Goal: Task Accomplishment & Management: Manage account settings

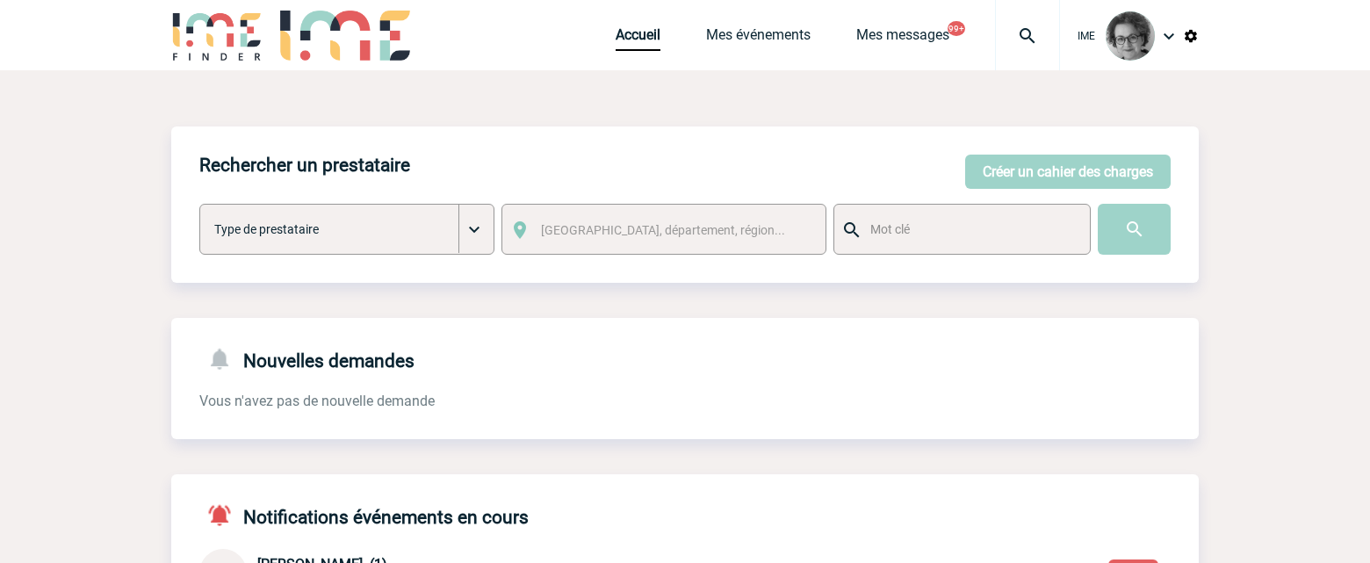
click at [560, 412] on div "Nouvelles demandes Vous n'avez pas de nouvelle demande" at bounding box center [684, 378] width 1027 height 121
click at [753, 37] on link "Mes événements" at bounding box center [758, 38] width 105 height 25
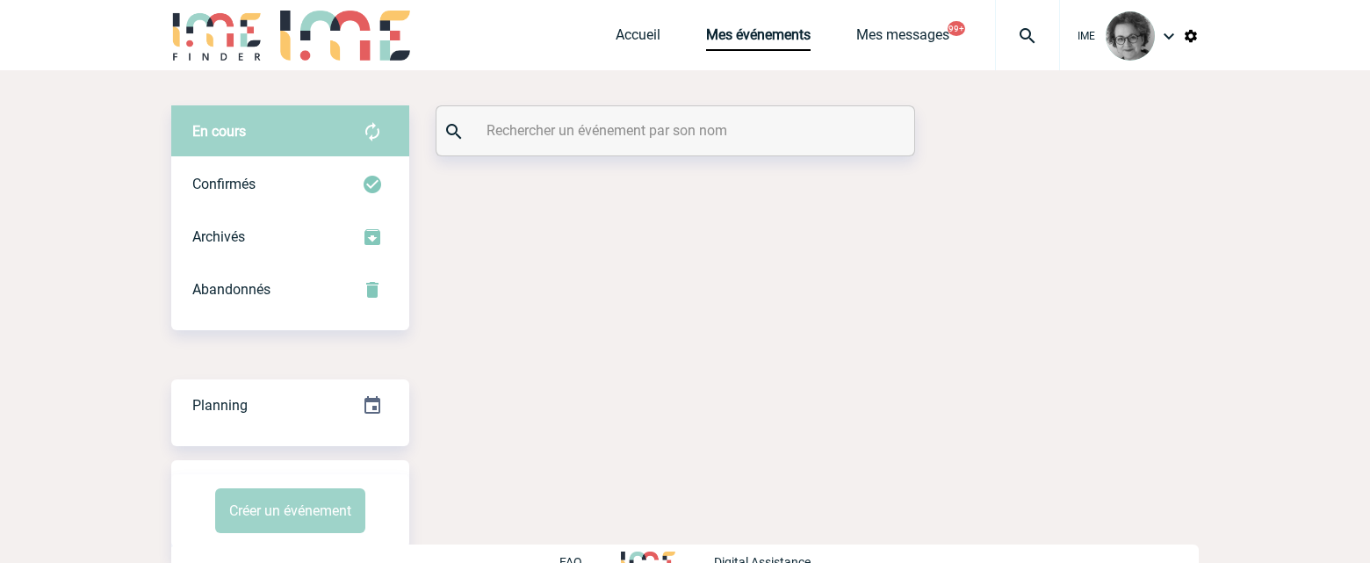
click at [565, 139] on input "text" at bounding box center [677, 130] width 391 height 25
paste input "Bonjour [PERSON_NAME], Nous venons de confirmer la réservation au Podium. En ef…"
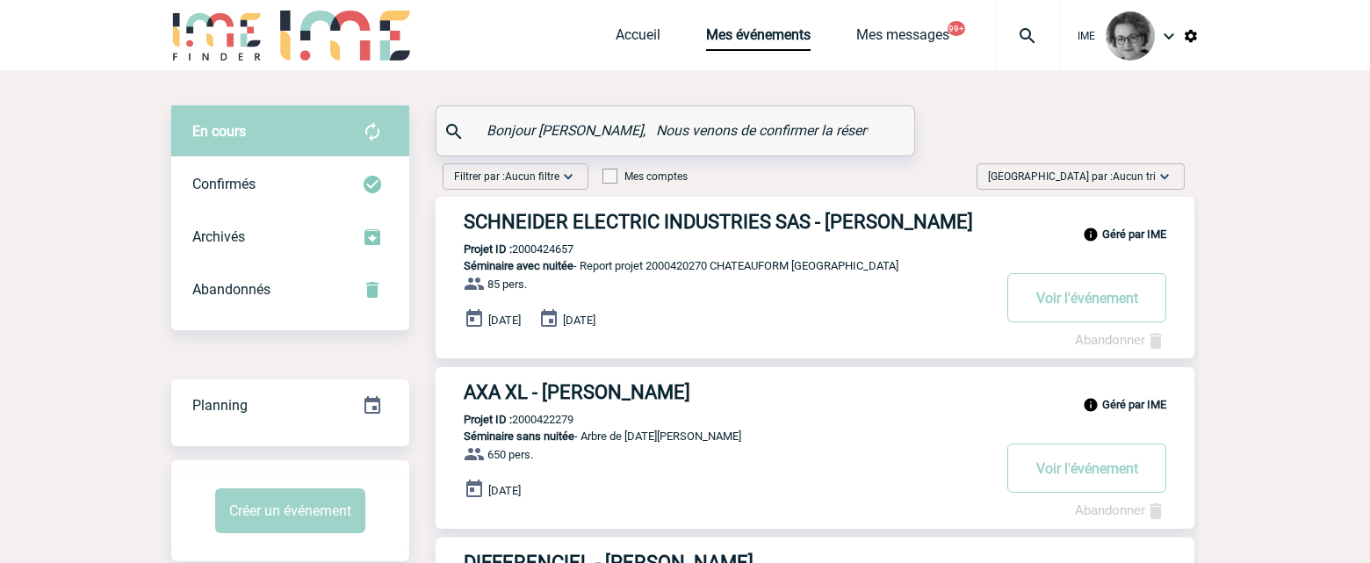
drag, startPoint x: 866, startPoint y: 135, endPoint x: 227, endPoint y: 101, distance: 640.2
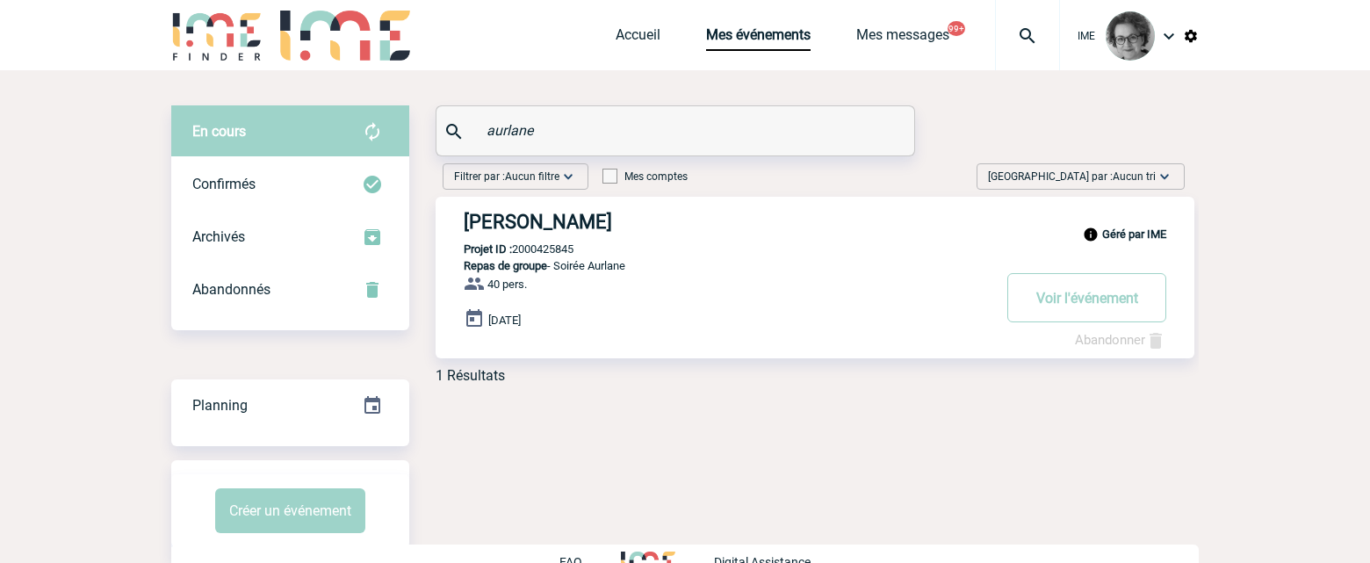
type input "aurlane"
click at [1108, 345] on link "Abandonner" at bounding box center [1120, 340] width 91 height 16
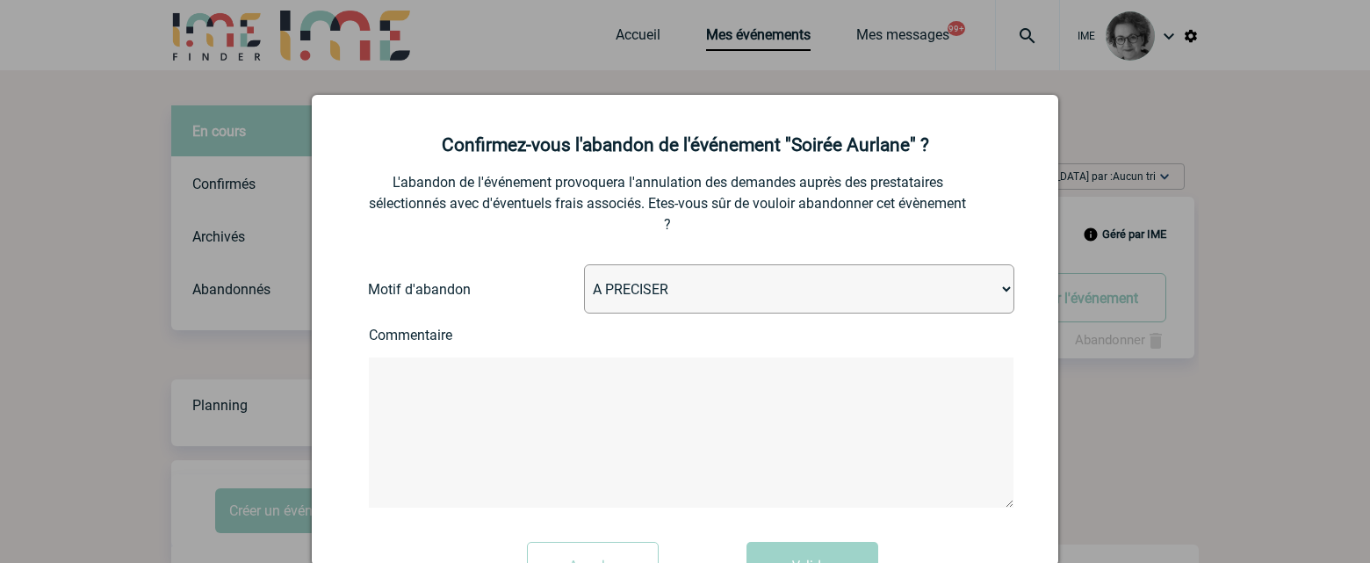
click at [886, 299] on select "A PRECISER Projet annulé Projet reporté Evénement organisé en interne A fait ap…" at bounding box center [799, 288] width 430 height 49
select select "ABANDON_PROJET_10"
click at [584, 265] on select "A PRECISER Projet annulé Projet reporté Evénement organisé en interne A fait ap…" at bounding box center [799, 288] width 430 height 49
click at [644, 456] on textarea at bounding box center [691, 432] width 645 height 150
paste textarea "Bonjour [PERSON_NAME], Nous venons de confirmer la réservation au [GEOGRAPHIC_D…"
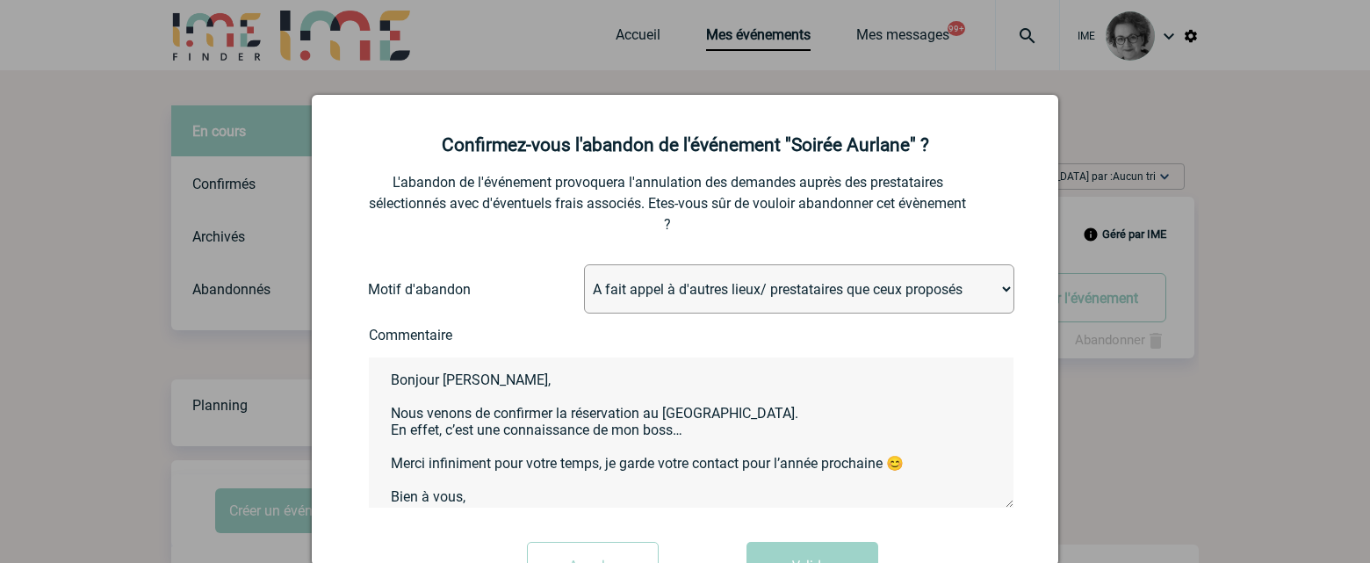
scroll to position [16, 0]
type textarea "Bonjour [PERSON_NAME], Nous venons de confirmer la réservation au [GEOGRAPHIC_D…"
click at [812, 555] on button "Valider" at bounding box center [812, 566] width 132 height 49
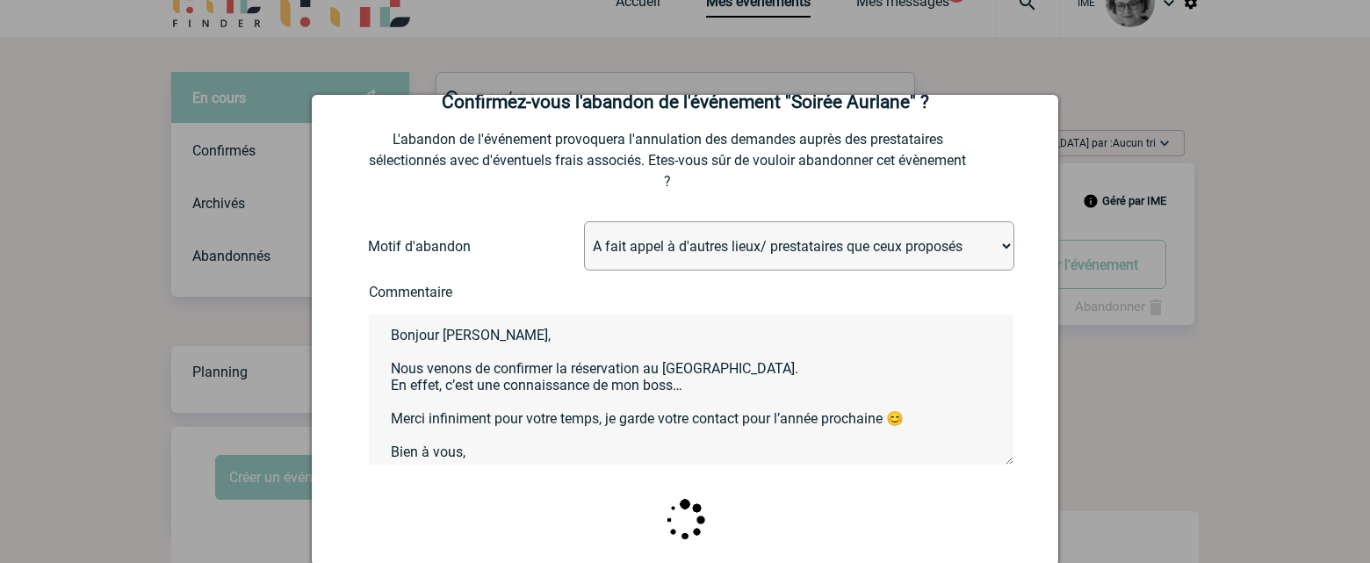
scroll to position [66, 0]
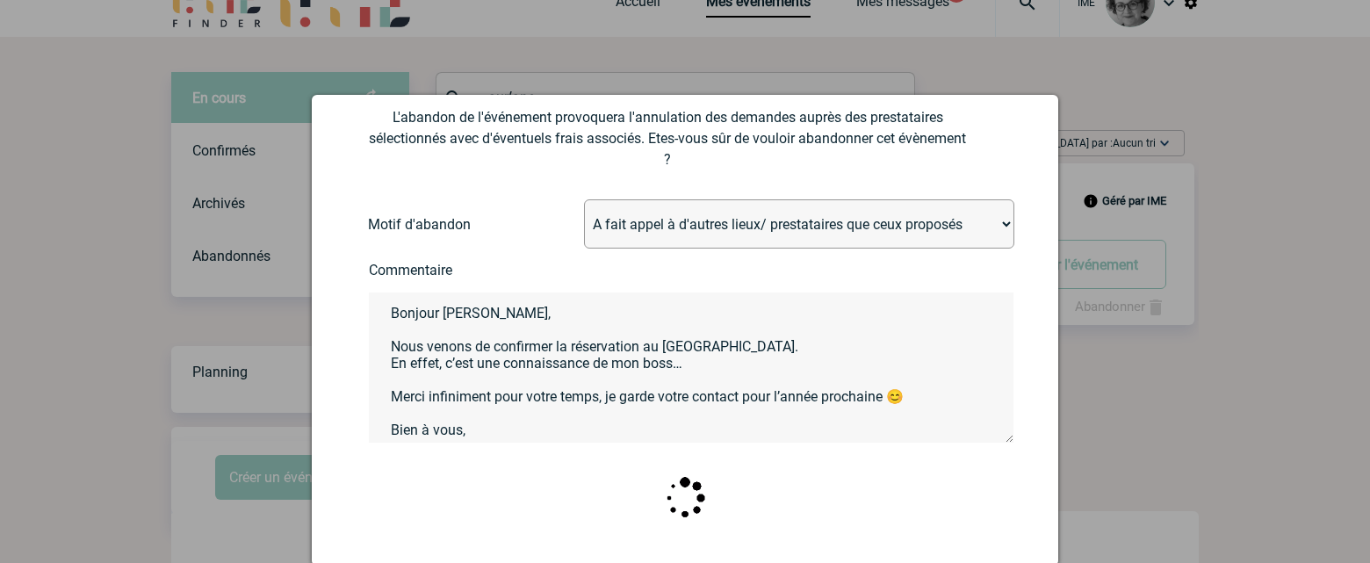
click at [822, 502] on div at bounding box center [685, 508] width 703 height 62
click at [709, 402] on textarea "Bonjour [PERSON_NAME], Nous venons de confirmer la réservation au [GEOGRAPHIC_D…" at bounding box center [691, 367] width 645 height 150
click at [1177, 421] on div at bounding box center [685, 281] width 1370 height 563
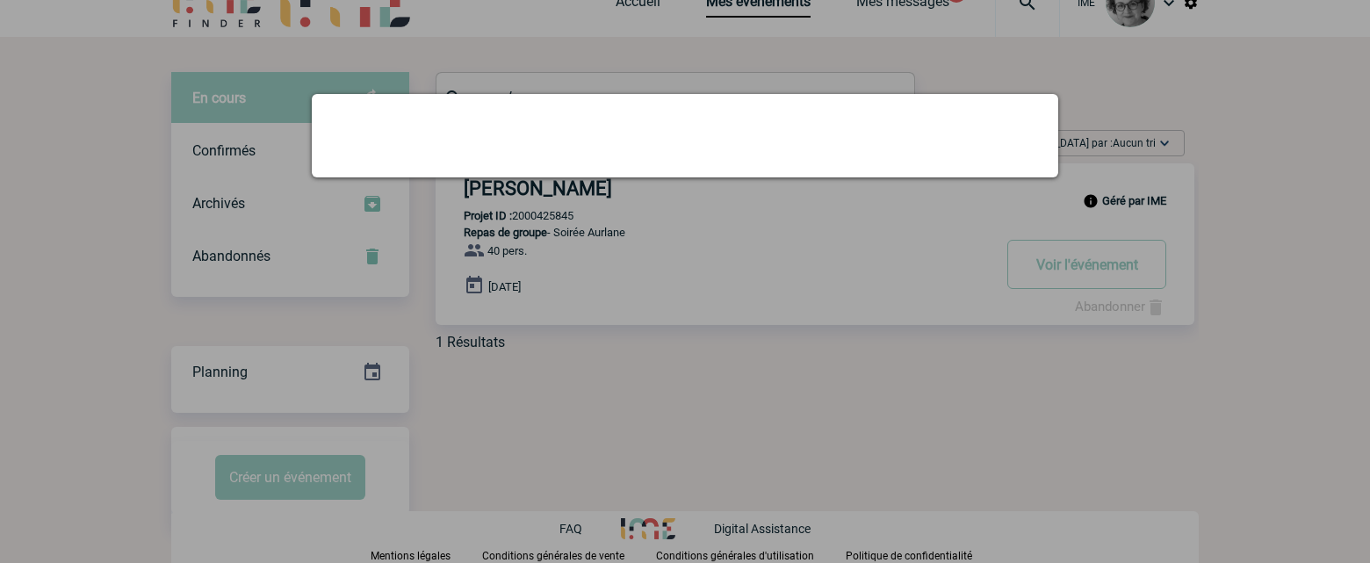
scroll to position [0, 0]
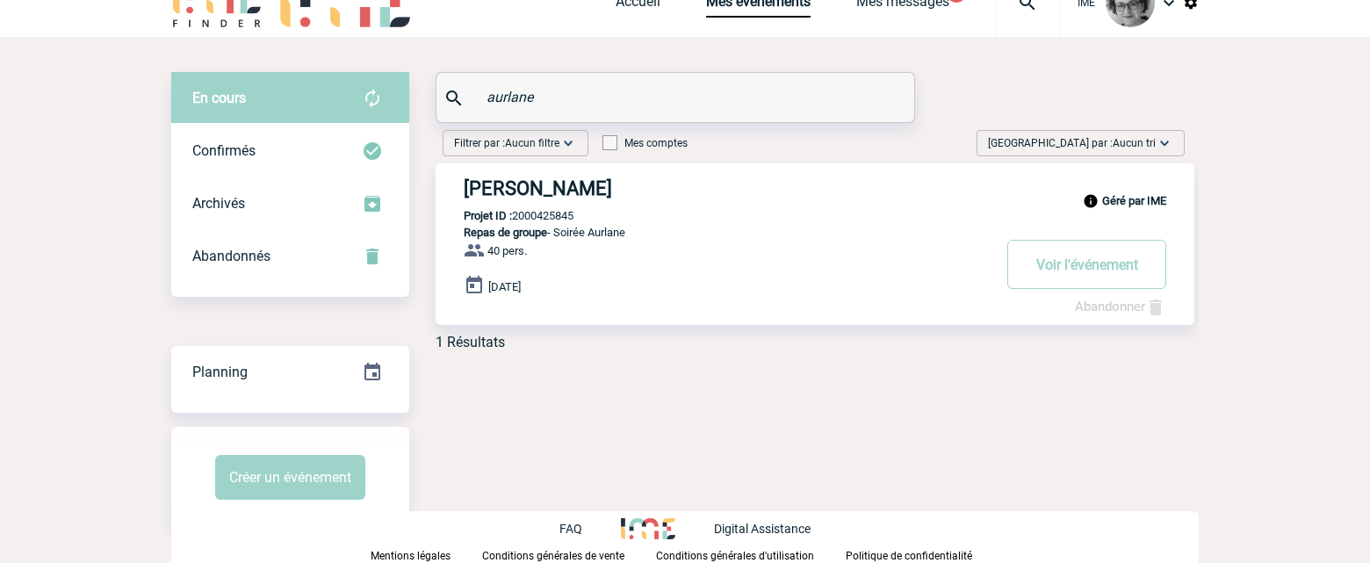
click at [1099, 309] on link "Abandonner" at bounding box center [1120, 307] width 91 height 16
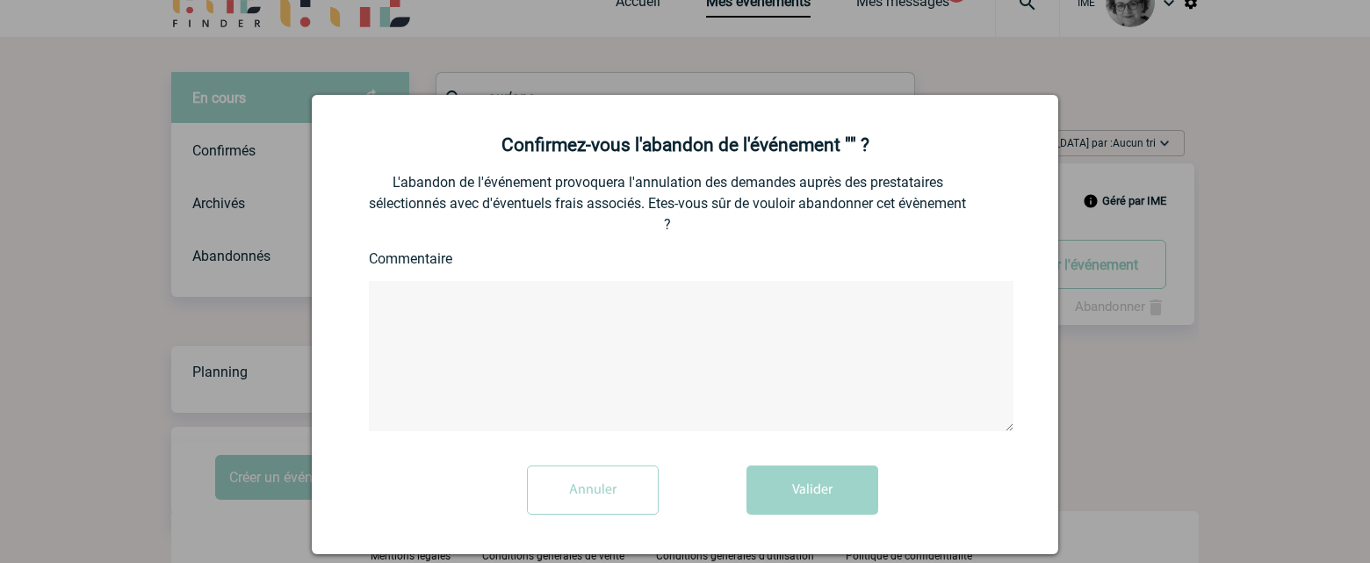
click at [786, 366] on textarea at bounding box center [691, 356] width 645 height 150
paste textarea "Bonjour [PERSON_NAME], Nous venons de confirmer la réservation au [GEOGRAPHIC_D…"
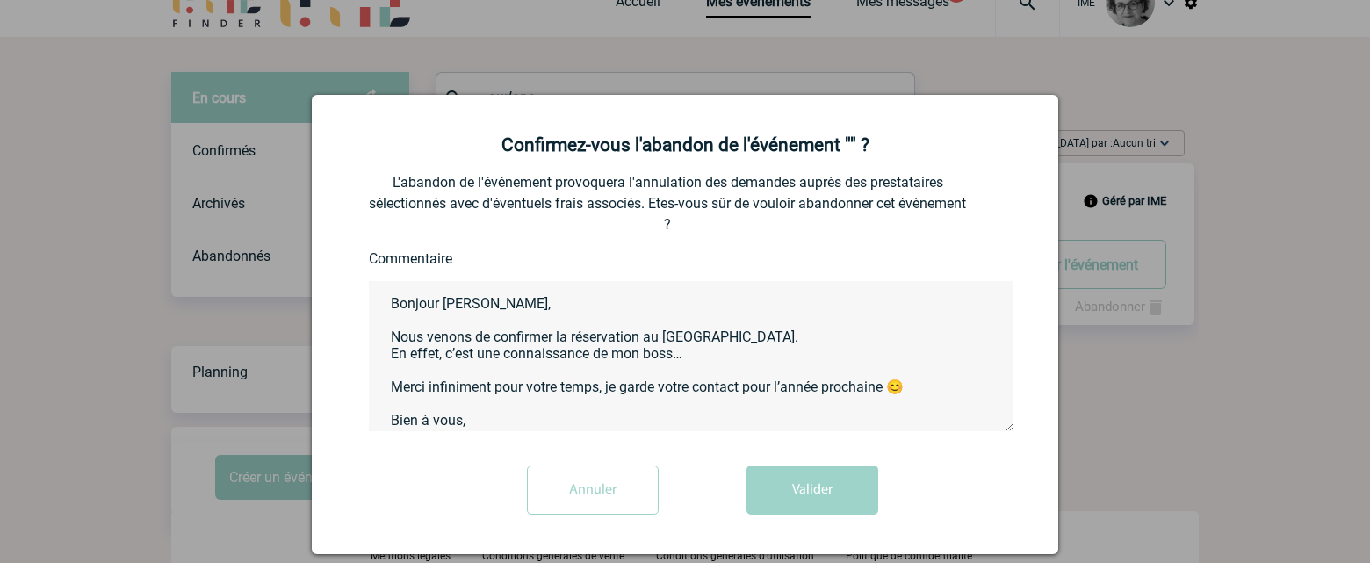
scroll to position [16, 0]
type textarea "Bonjour [PERSON_NAME], Nous venons de confirmer la réservation au [GEOGRAPHIC_D…"
click at [804, 494] on button "Valider" at bounding box center [812, 489] width 132 height 49
click at [998, 66] on div at bounding box center [685, 281] width 1370 height 563
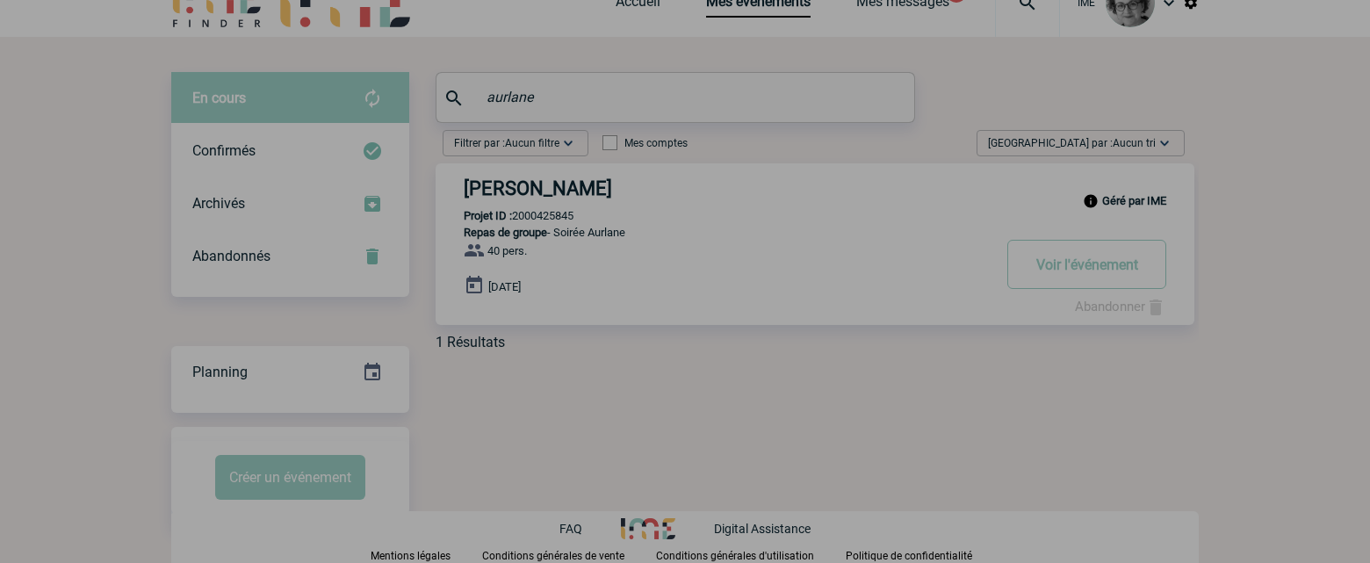
click at [1173, 410] on div at bounding box center [685, 281] width 1370 height 563
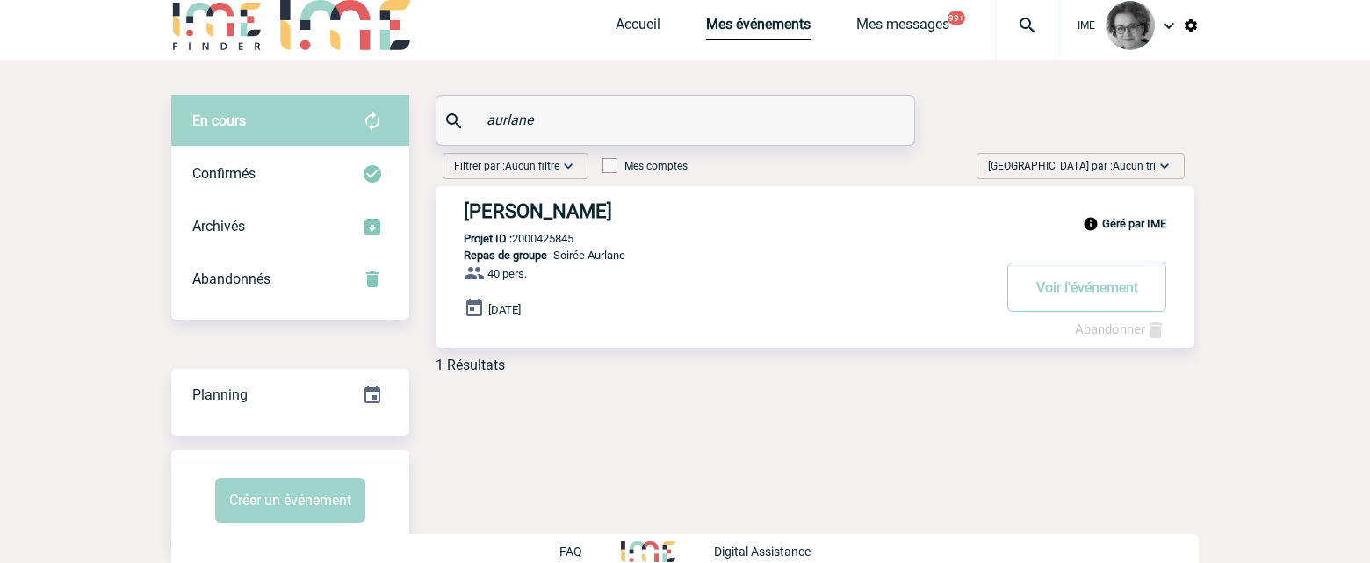
scroll to position [0, 0]
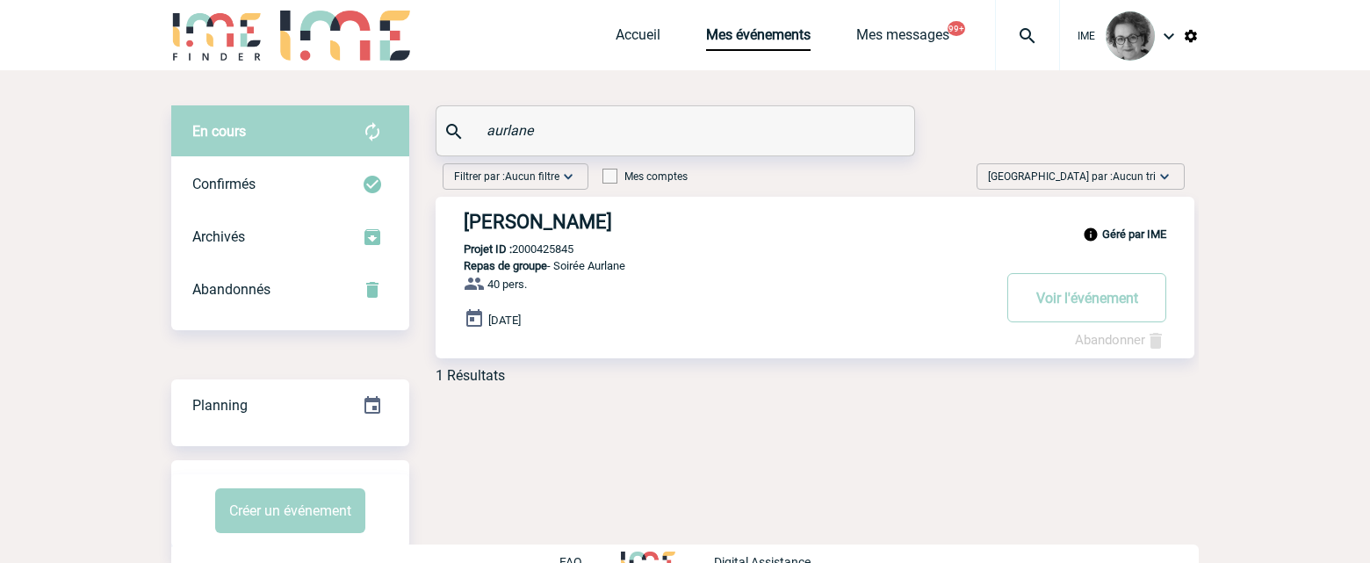
click at [603, 119] on input "aurlane" at bounding box center [677, 130] width 391 height 25
drag, startPoint x: 569, startPoint y: 129, endPoint x: 393, endPoint y: 120, distance: 176.7
click at [393, 120] on div "En cours En cours Confirmés Archivés Abandonnés En cours Confirmés Archivés Aba…" at bounding box center [684, 251] width 1027 height 292
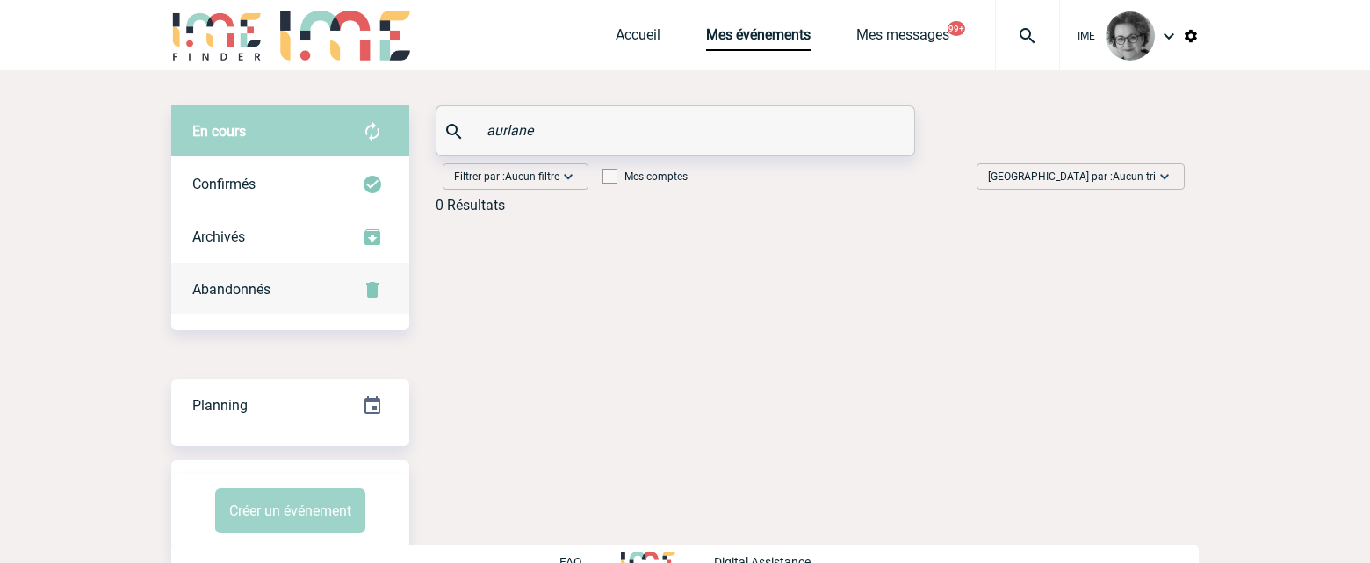
click at [276, 296] on div "Abandonnés" at bounding box center [290, 289] width 238 height 53
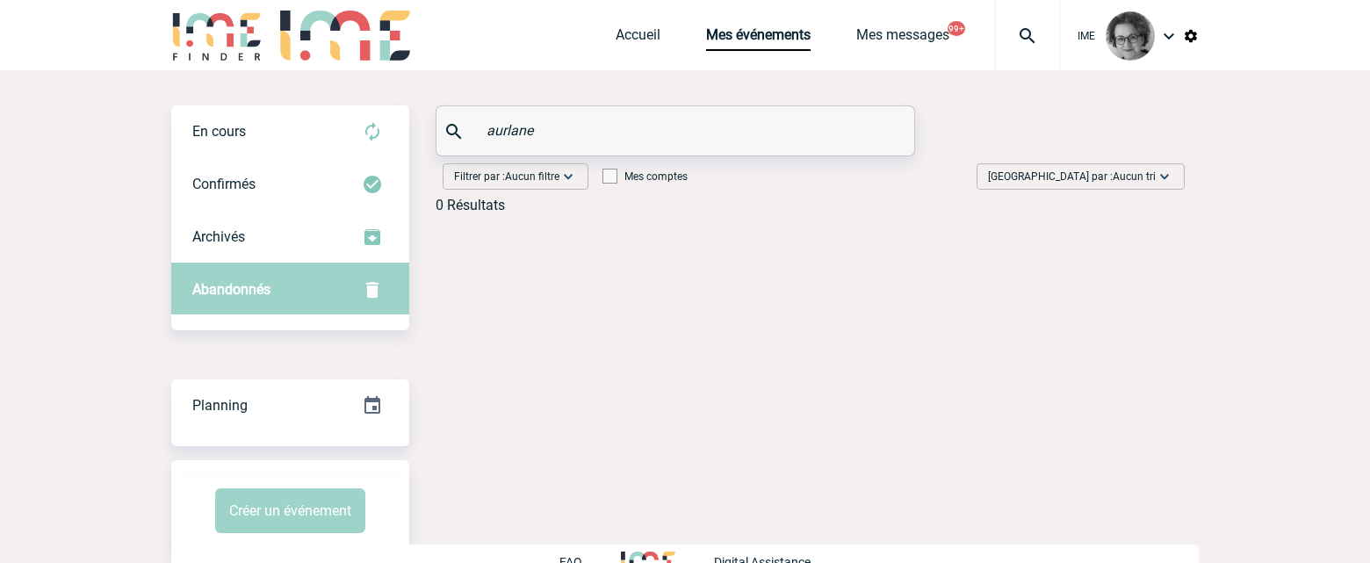
click at [670, 131] on input "aurlane" at bounding box center [677, 130] width 391 height 25
click at [288, 120] on div "En cours" at bounding box center [290, 131] width 238 height 53
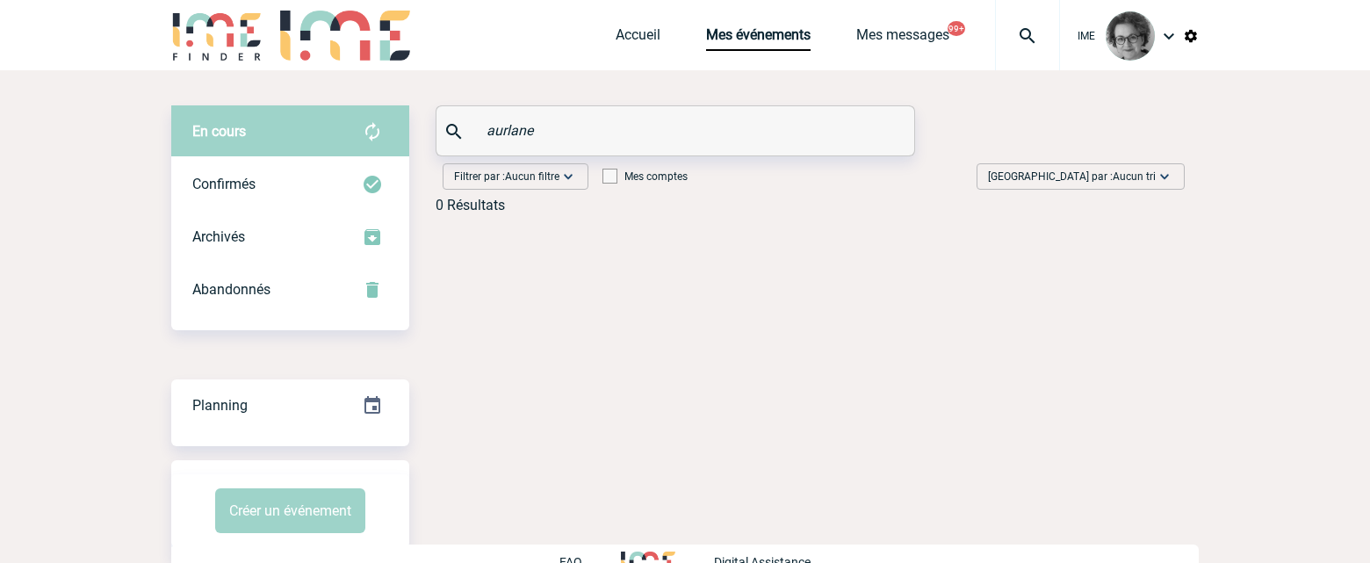
drag, startPoint x: 573, startPoint y: 138, endPoint x: 450, endPoint y: 133, distance: 123.1
click at [450, 133] on div "aurlane" at bounding box center [675, 130] width 478 height 49
type input "aurlane"
click at [271, 278] on div "Abandonnés" at bounding box center [290, 289] width 238 height 53
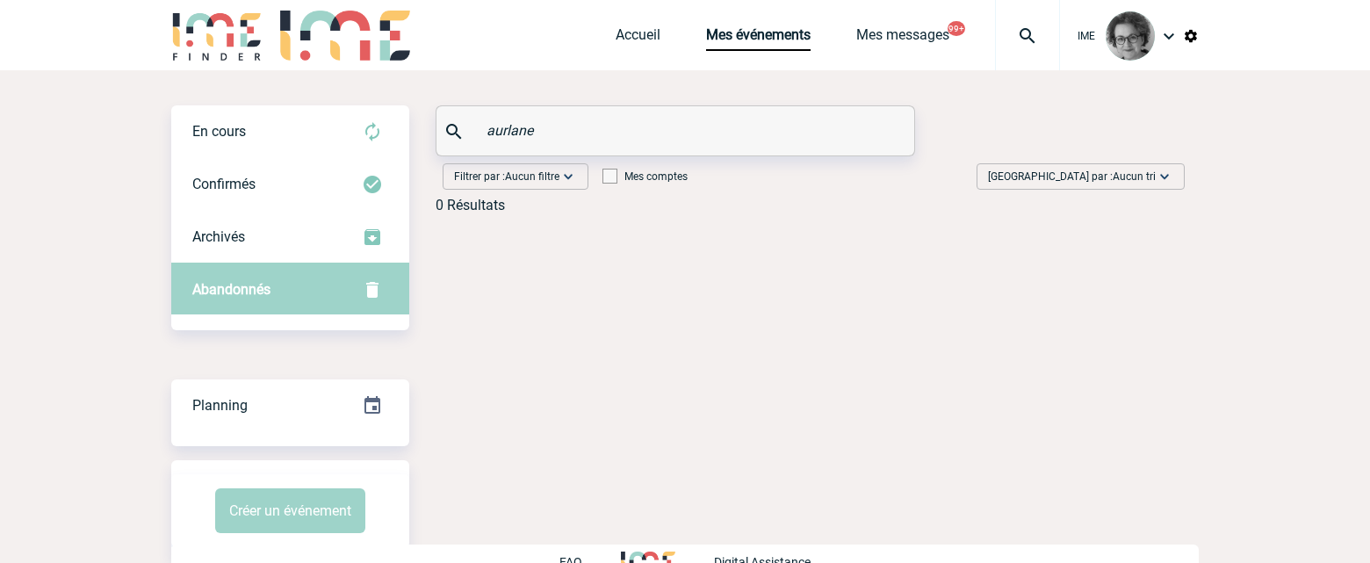
click at [557, 133] on input "aurlane" at bounding box center [677, 130] width 391 height 25
click at [251, 132] on div "En cours" at bounding box center [290, 131] width 238 height 53
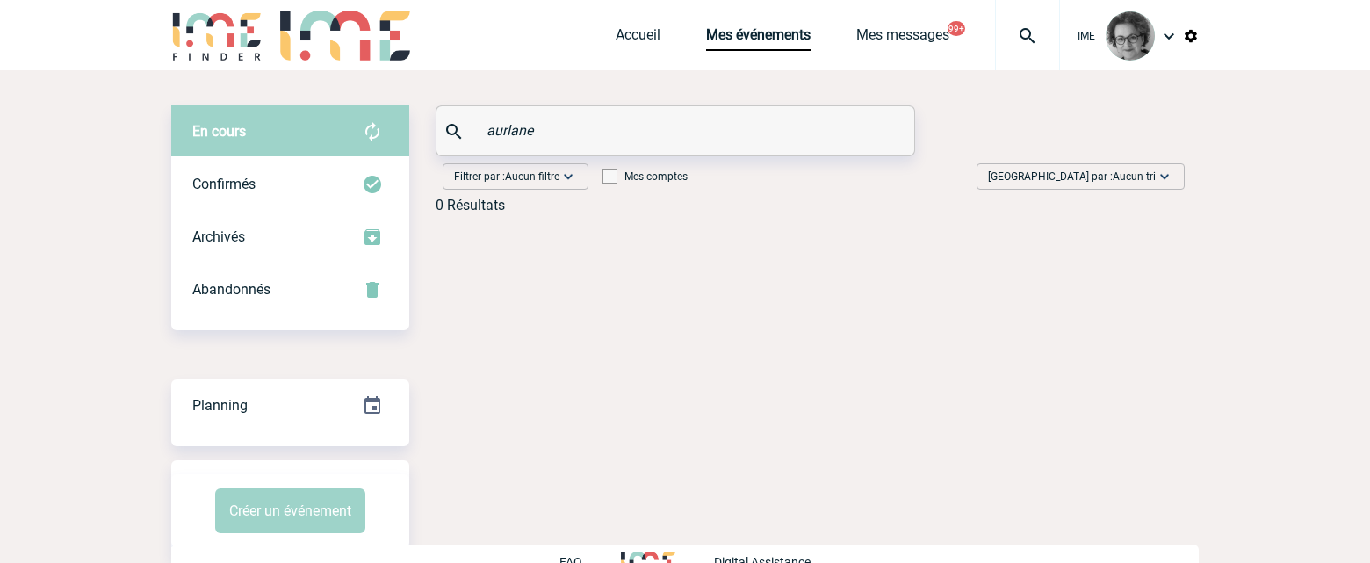
click at [544, 141] on input "aurlane" at bounding box center [677, 130] width 391 height 25
drag, startPoint x: 544, startPoint y: 132, endPoint x: 472, endPoint y: 126, distance: 72.2
click at [472, 126] on div "aurlane" at bounding box center [675, 130] width 478 height 49
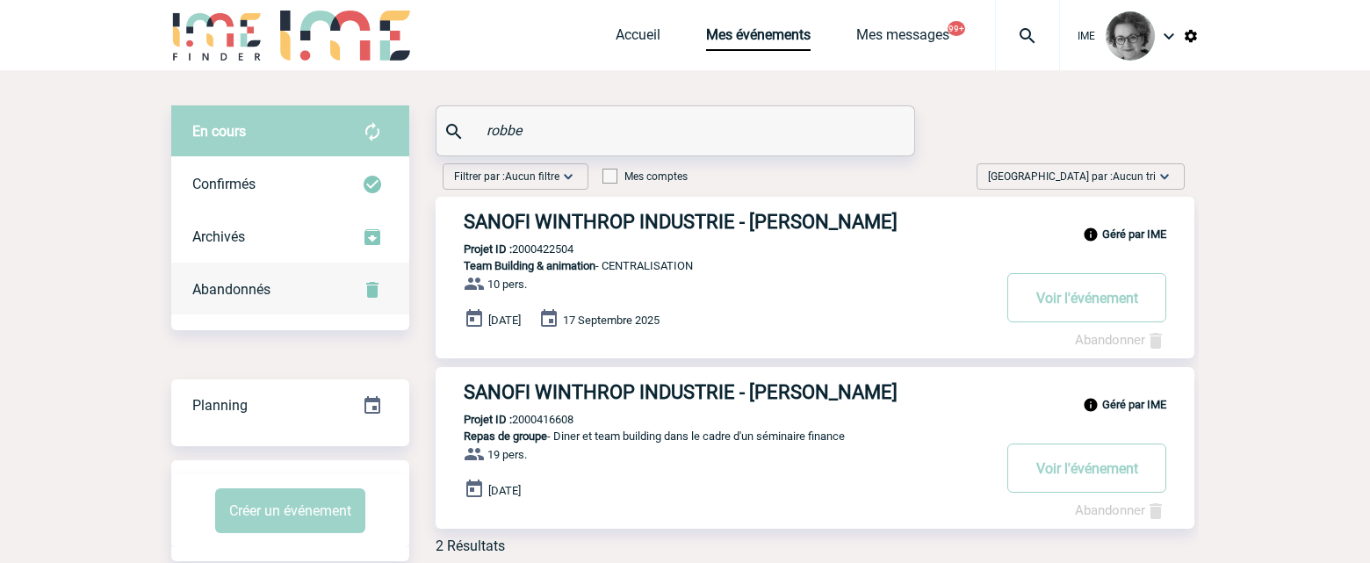
click at [259, 285] on span "Abandonnés" at bounding box center [231, 289] width 78 height 17
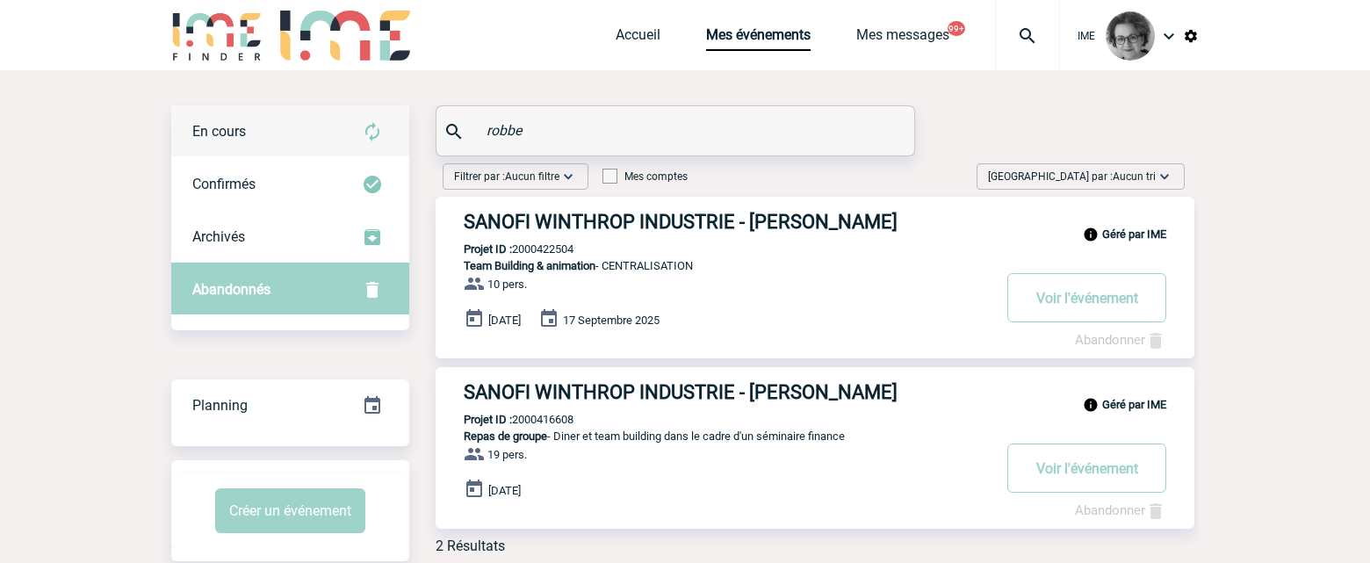
click at [270, 134] on div "En cours" at bounding box center [290, 131] width 238 height 53
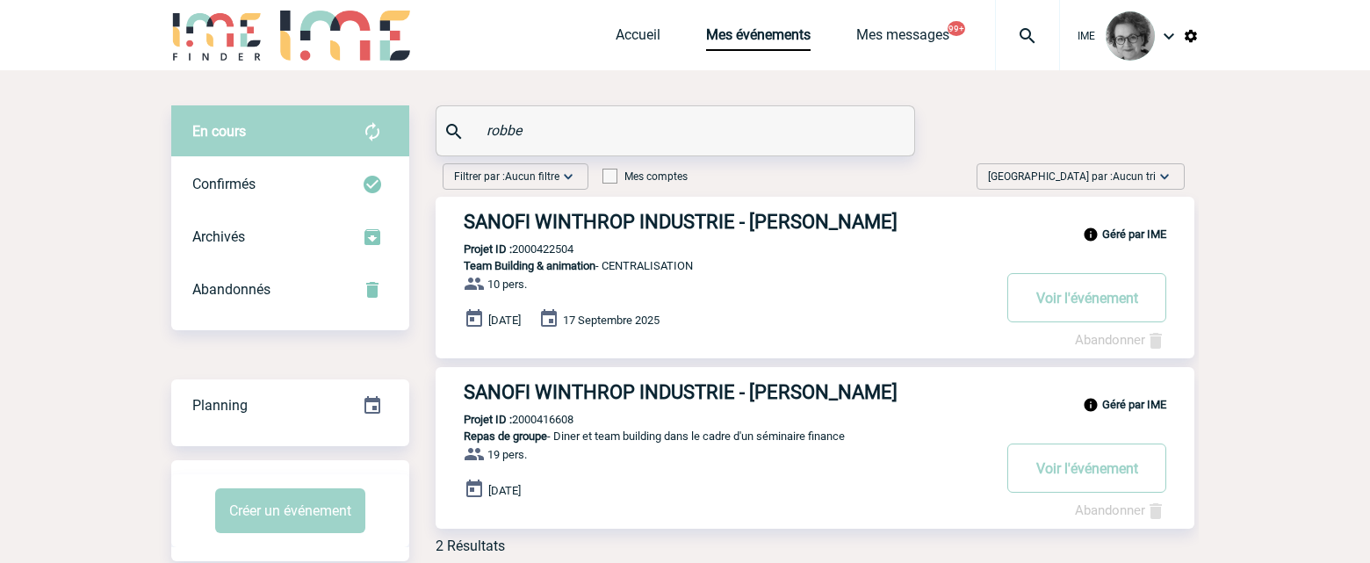
click at [270, 134] on div "En cours" at bounding box center [290, 131] width 238 height 53
click at [635, 137] on input "robbe" at bounding box center [677, 130] width 391 height 25
click at [858, 498] on div "[DATE]" at bounding box center [829, 491] width 731 height 25
click at [308, 292] on div "Abandonnés" at bounding box center [290, 289] width 238 height 53
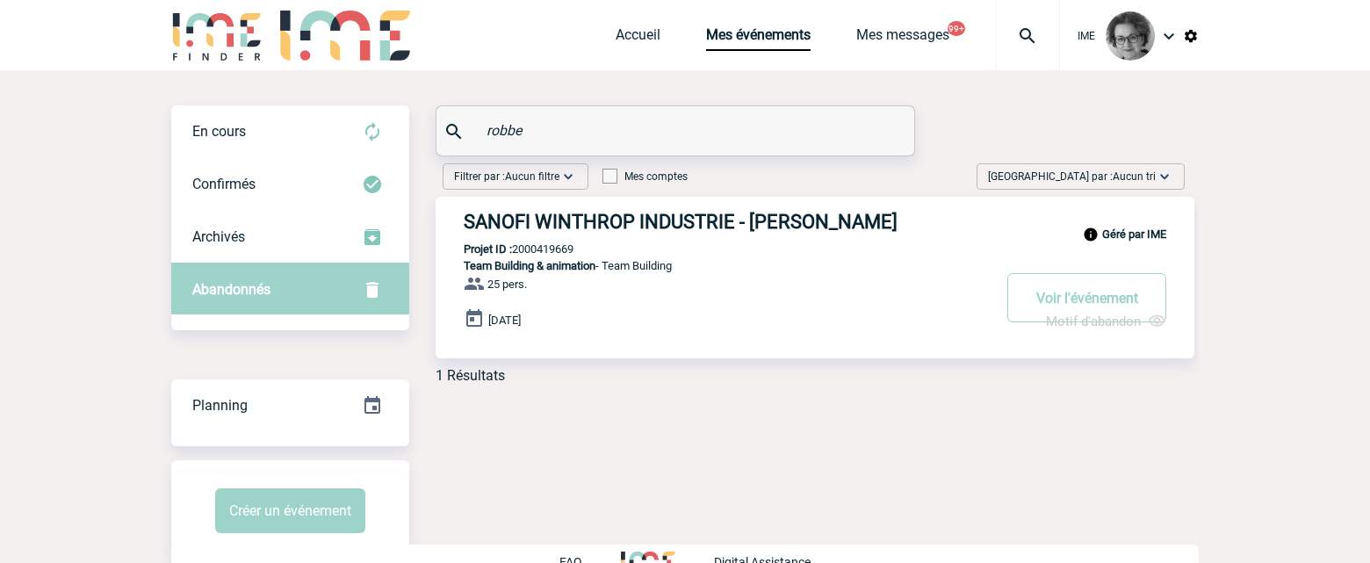
drag, startPoint x: 557, startPoint y: 133, endPoint x: 463, endPoint y: 123, distance: 94.6
click at [463, 123] on div "robbe" at bounding box center [675, 130] width 478 height 49
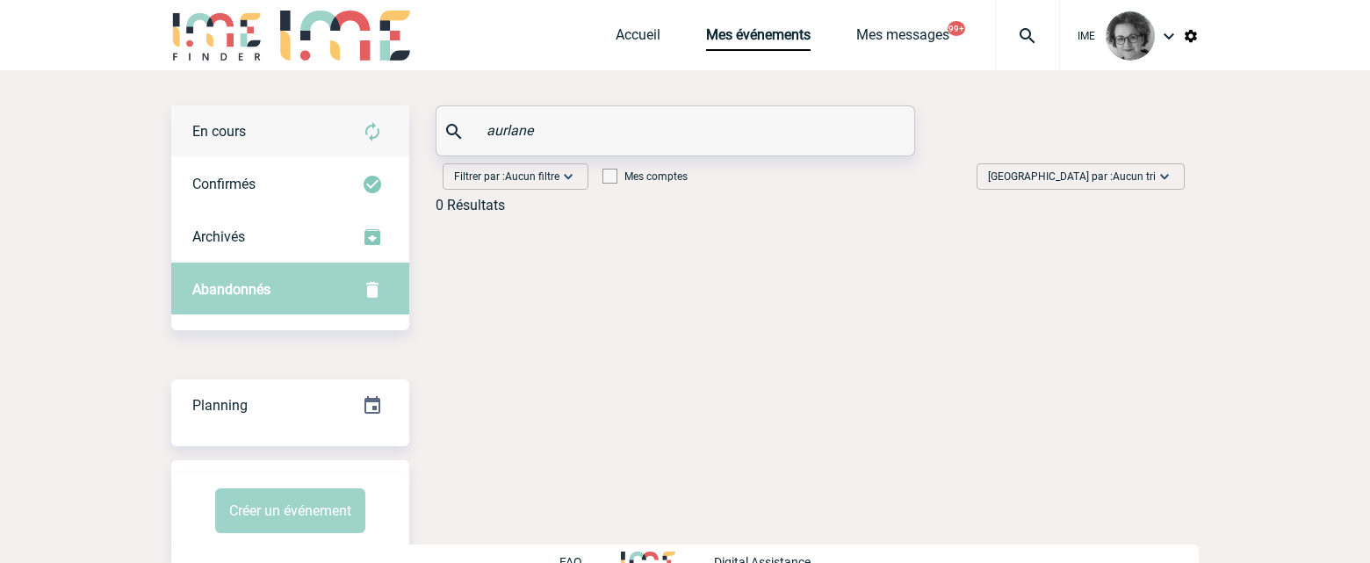
click at [285, 134] on div "En cours" at bounding box center [290, 131] width 238 height 53
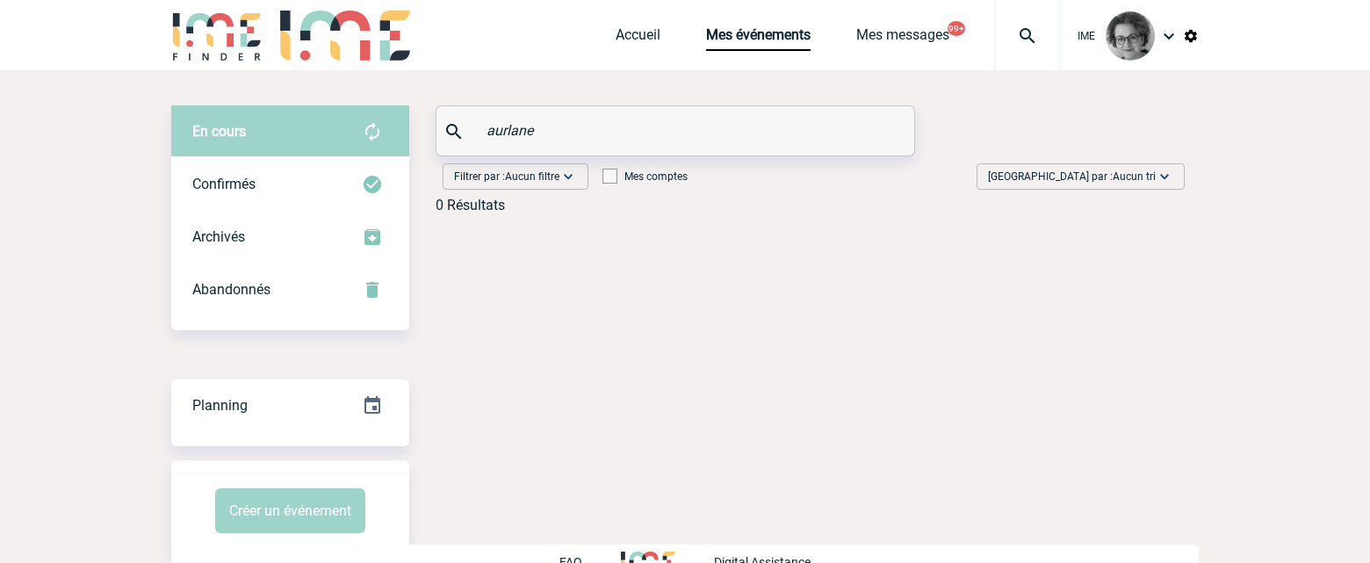
click at [366, 127] on img at bounding box center [372, 131] width 21 height 21
click at [365, 124] on img at bounding box center [372, 131] width 21 height 21
drag, startPoint x: 541, startPoint y: 129, endPoint x: 451, endPoint y: 128, distance: 89.6
click at [451, 128] on div "aurlane" at bounding box center [675, 130] width 478 height 49
type input "aurlane"
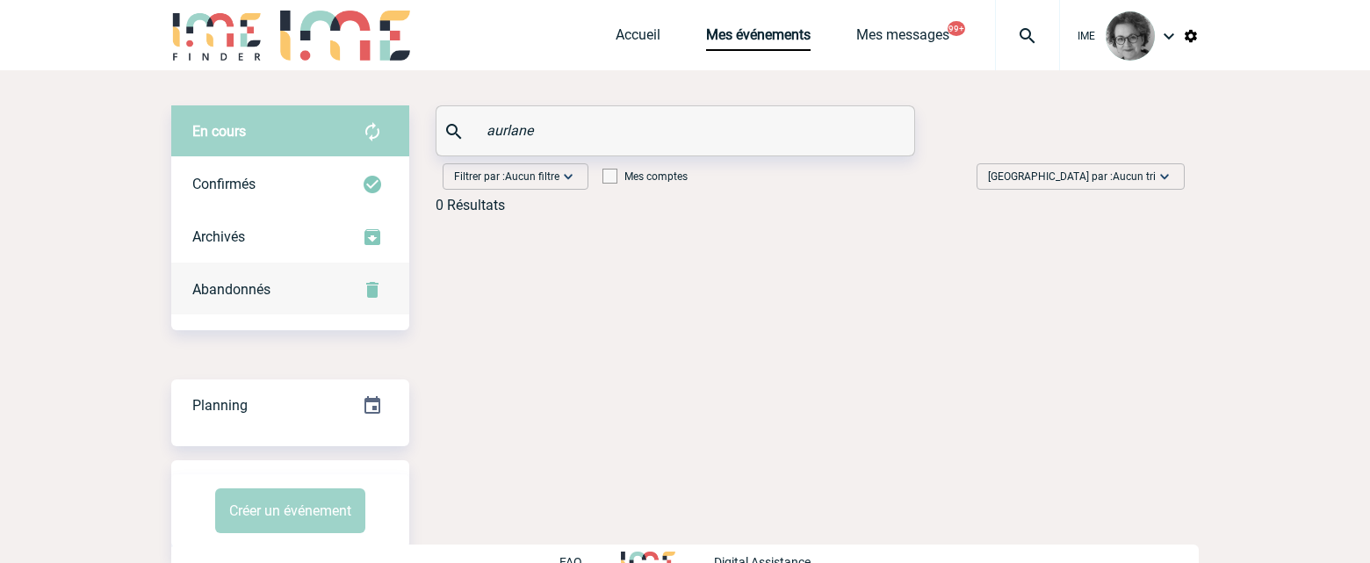
click at [216, 278] on div "Abandonnés" at bounding box center [290, 289] width 238 height 53
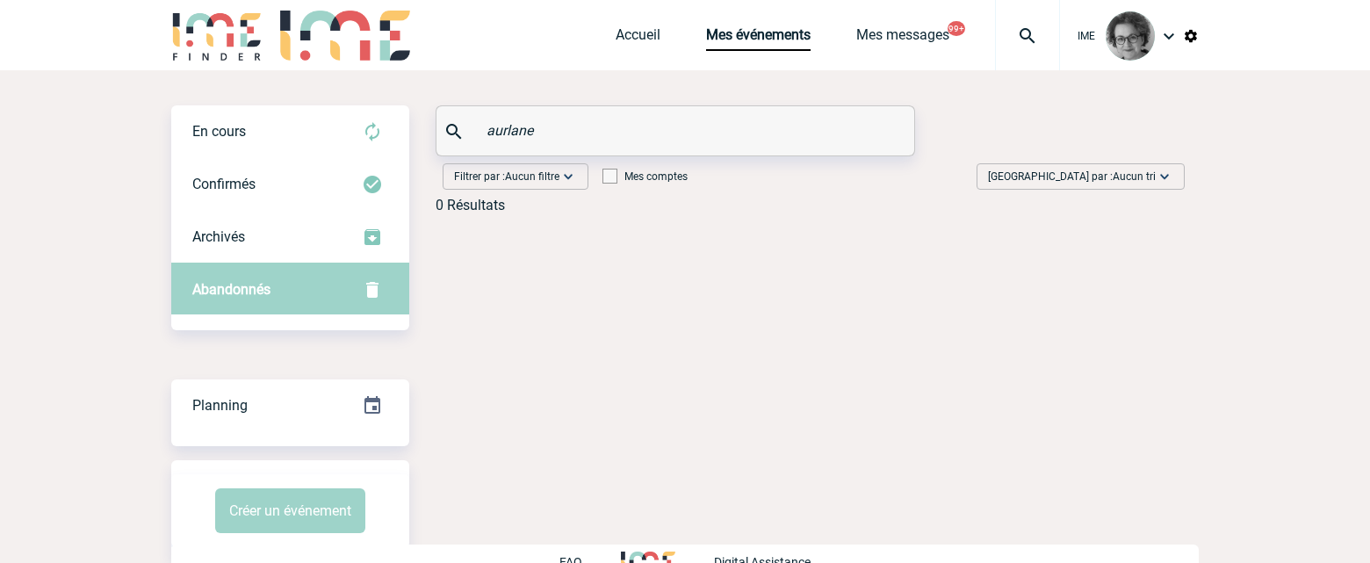
click at [219, 278] on div "Abandonnés" at bounding box center [290, 289] width 238 height 53
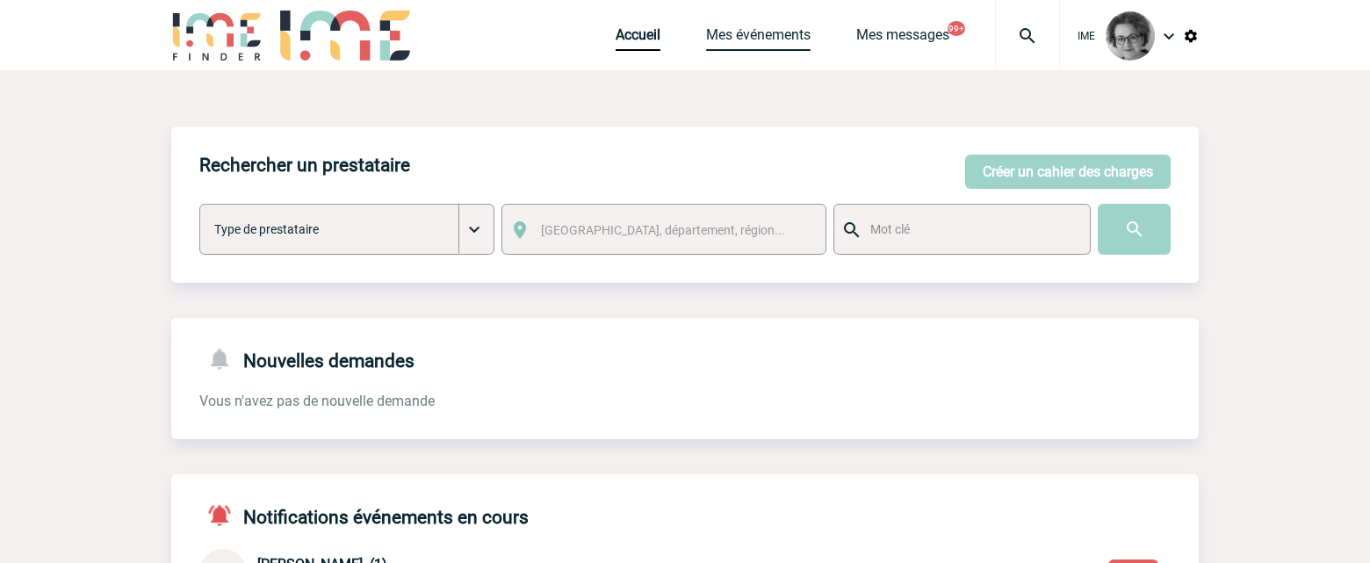
click at [766, 39] on link "Mes événements" at bounding box center [758, 38] width 105 height 25
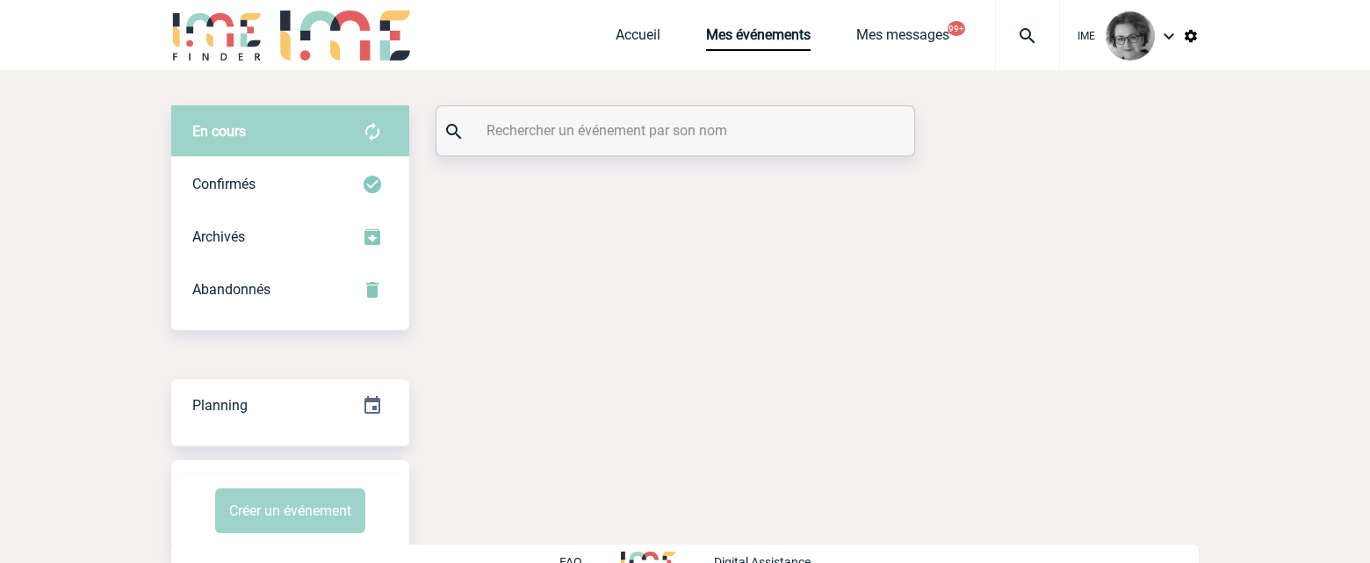
click at [520, 130] on input "text" at bounding box center [677, 130] width 391 height 25
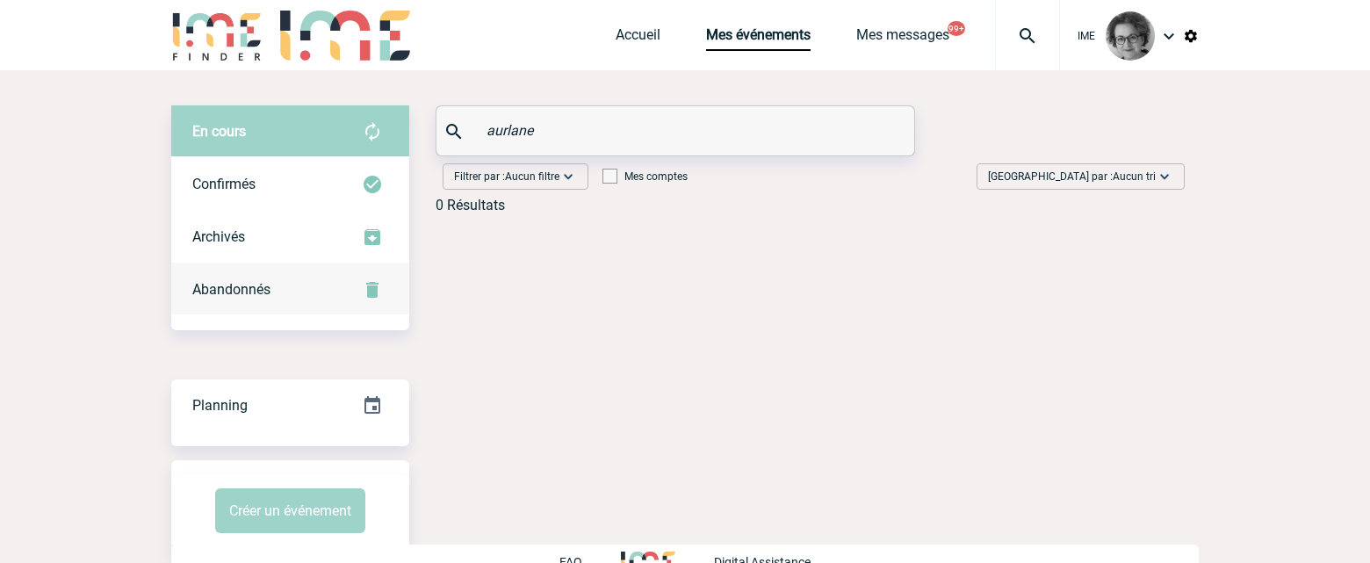
click at [232, 292] on span "Abandonnés" at bounding box center [231, 289] width 78 height 17
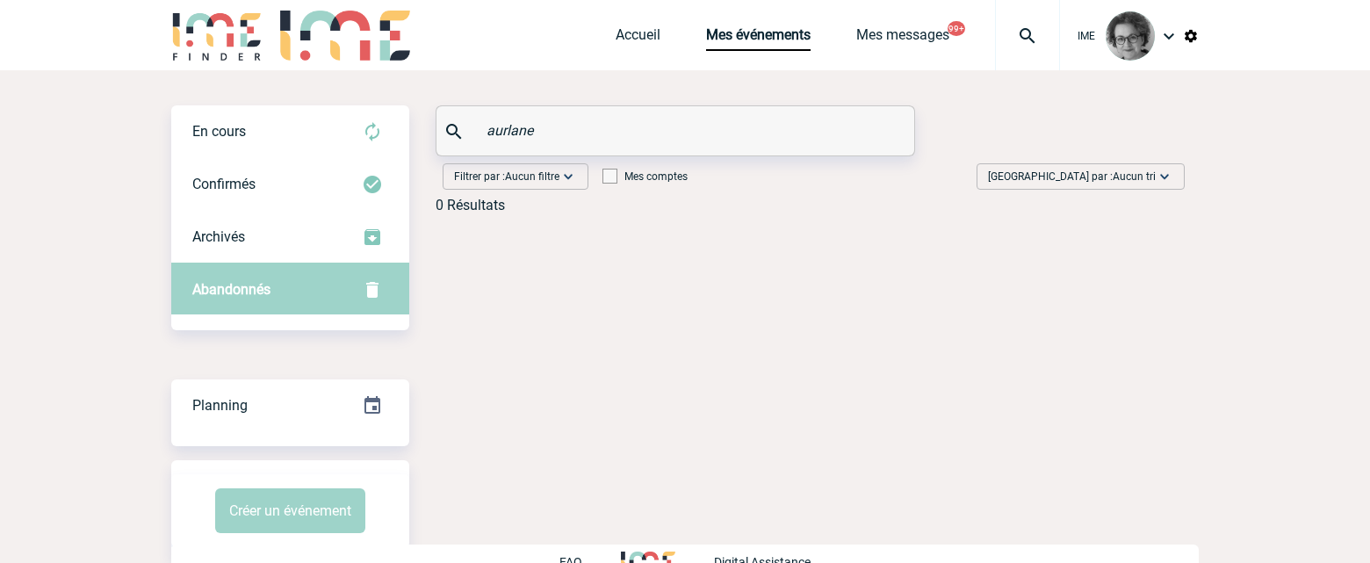
click at [232, 288] on span "Abandonnés" at bounding box center [231, 289] width 78 height 17
click at [232, 185] on span "Confirmés" at bounding box center [223, 184] width 63 height 17
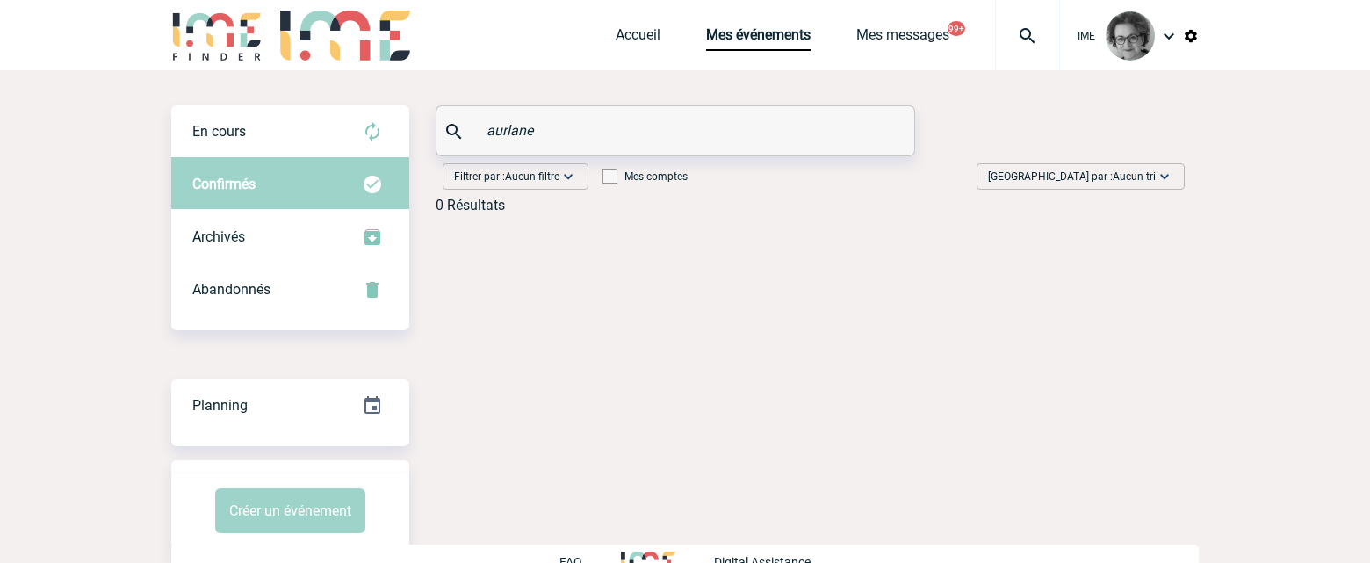
click at [231, 184] on span "Confirmés" at bounding box center [223, 184] width 63 height 17
click at [221, 297] on span "Abandonnés" at bounding box center [231, 289] width 78 height 17
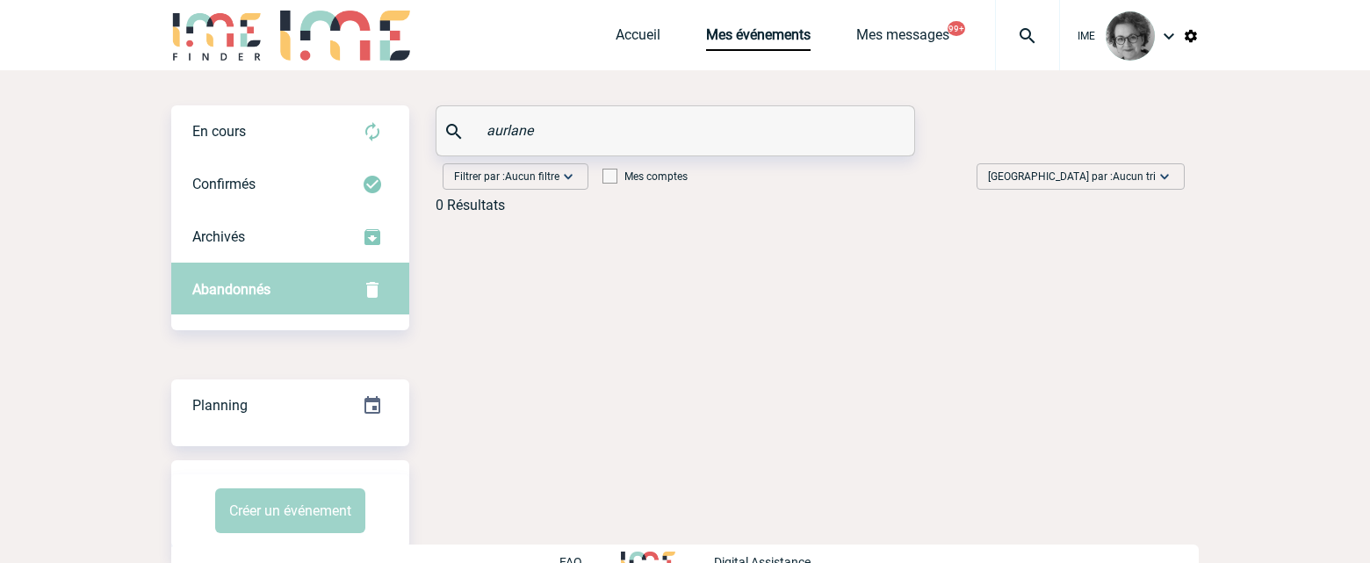
click at [221, 297] on span "Abandonnés" at bounding box center [231, 289] width 78 height 17
click at [237, 234] on span "Archivés" at bounding box center [218, 236] width 53 height 17
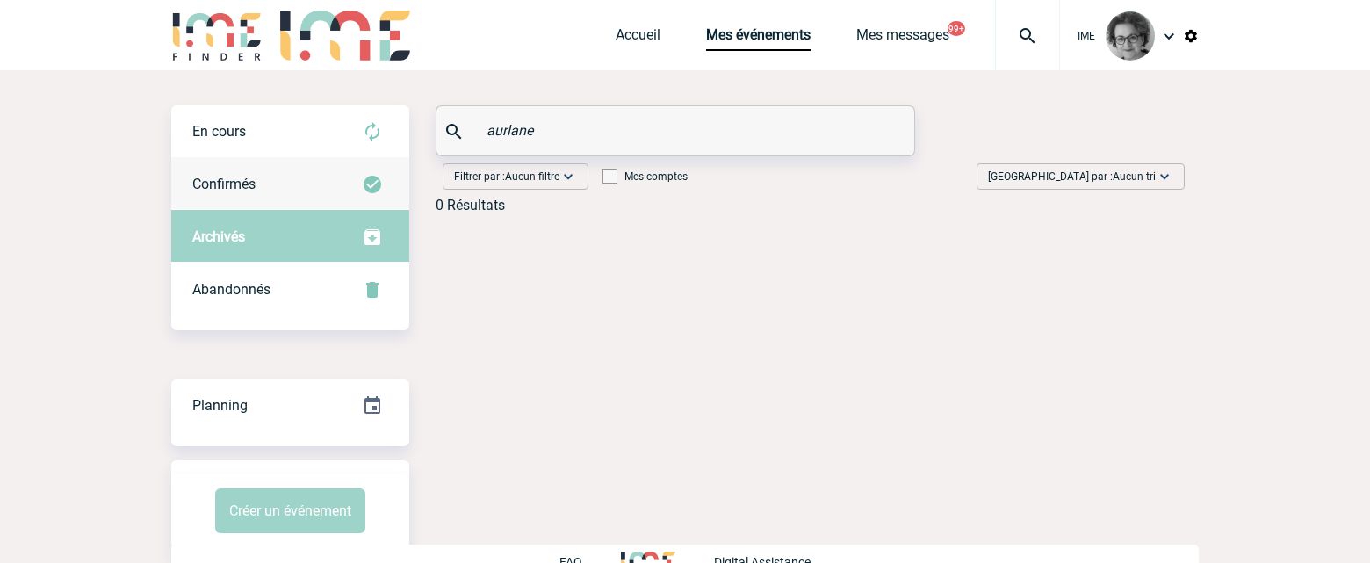
click at [241, 185] on span "Confirmés" at bounding box center [223, 184] width 63 height 17
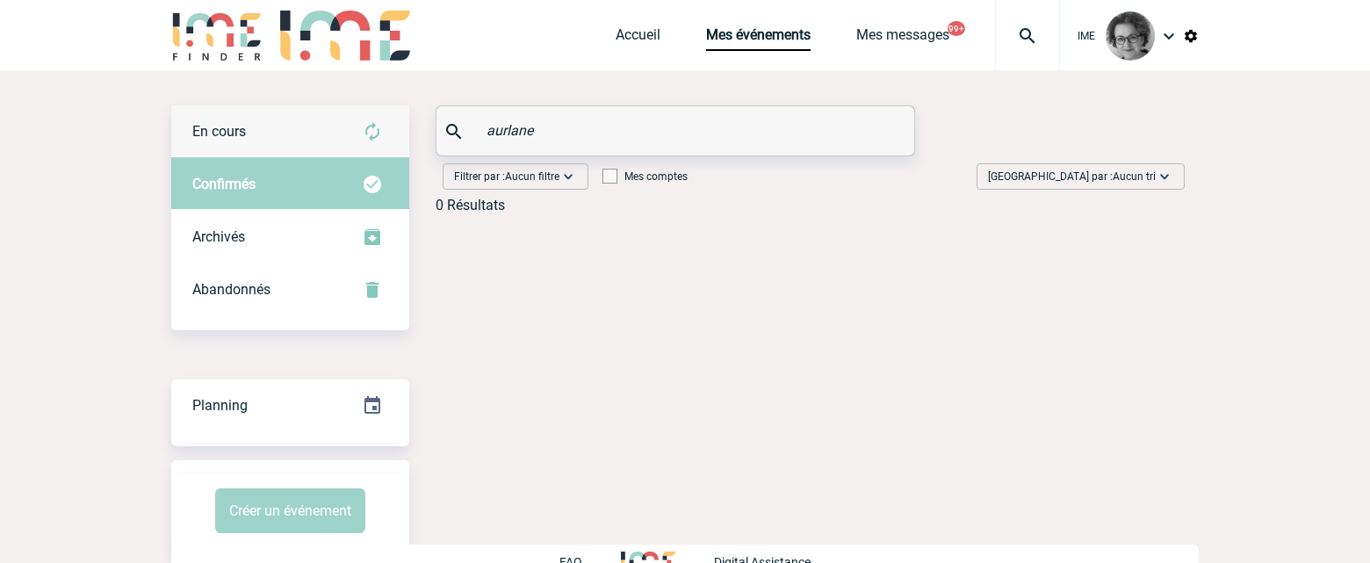
click at [230, 144] on div "En cours" at bounding box center [290, 131] width 238 height 53
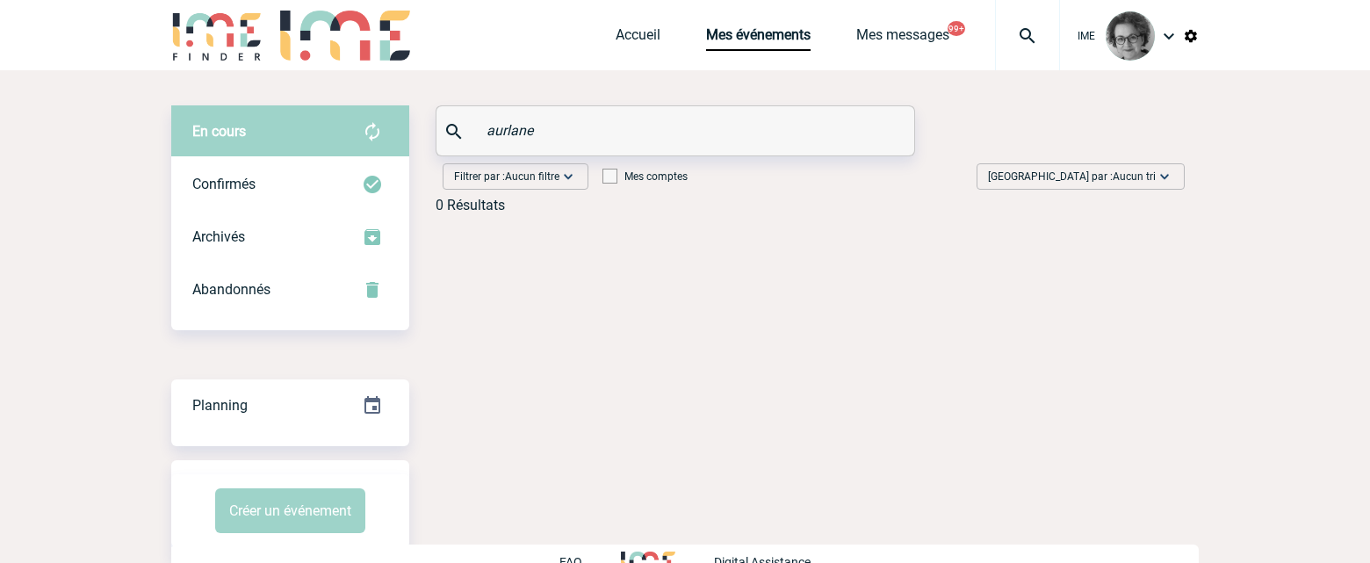
click at [230, 144] on div "En cours" at bounding box center [290, 131] width 238 height 53
click at [228, 286] on span "Abandonnés" at bounding box center [231, 289] width 78 height 17
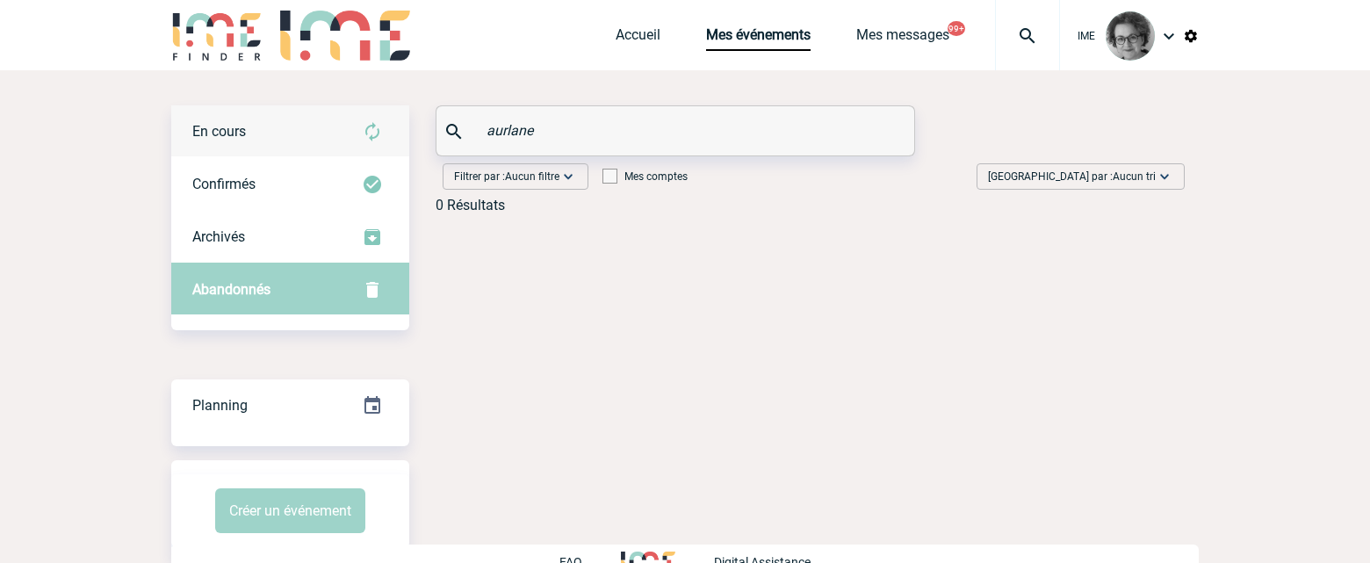
click at [232, 134] on span "En cours" at bounding box center [219, 131] width 54 height 17
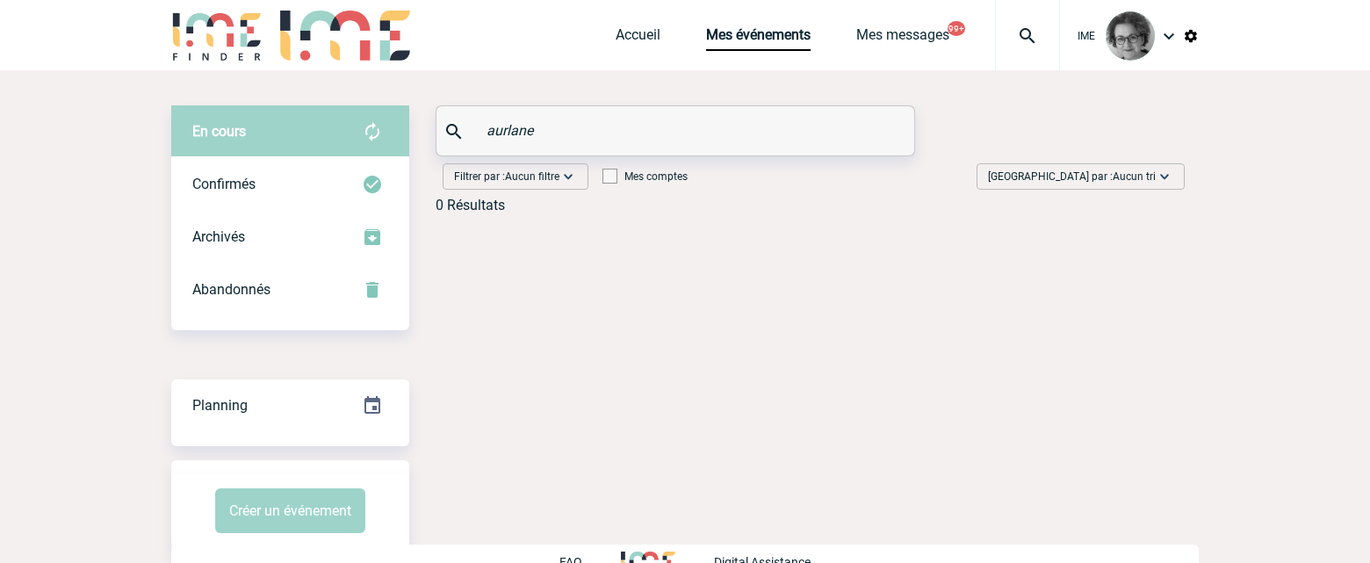
click at [630, 363] on div "En cours En cours Confirmés Archivés Abandonnés En cours Confirmés Archivés Aba…" at bounding box center [684, 333] width 1027 height 526
drag, startPoint x: 667, startPoint y: 462, endPoint x: 670, endPoint y: 442, distance: 20.4
click at [667, 462] on div "En cours En cours Confirmés Archivés Abandonnés En cours Confirmés Archivés Aba…" at bounding box center [684, 333] width 1027 height 526
drag, startPoint x: 599, startPoint y: 125, endPoint x: 434, endPoint y: 132, distance: 165.2
click at [434, 132] on div "En cours En cours Confirmés Archivés Abandonnés En cours Confirmés Archivés Aba…" at bounding box center [684, 166] width 1027 height 122
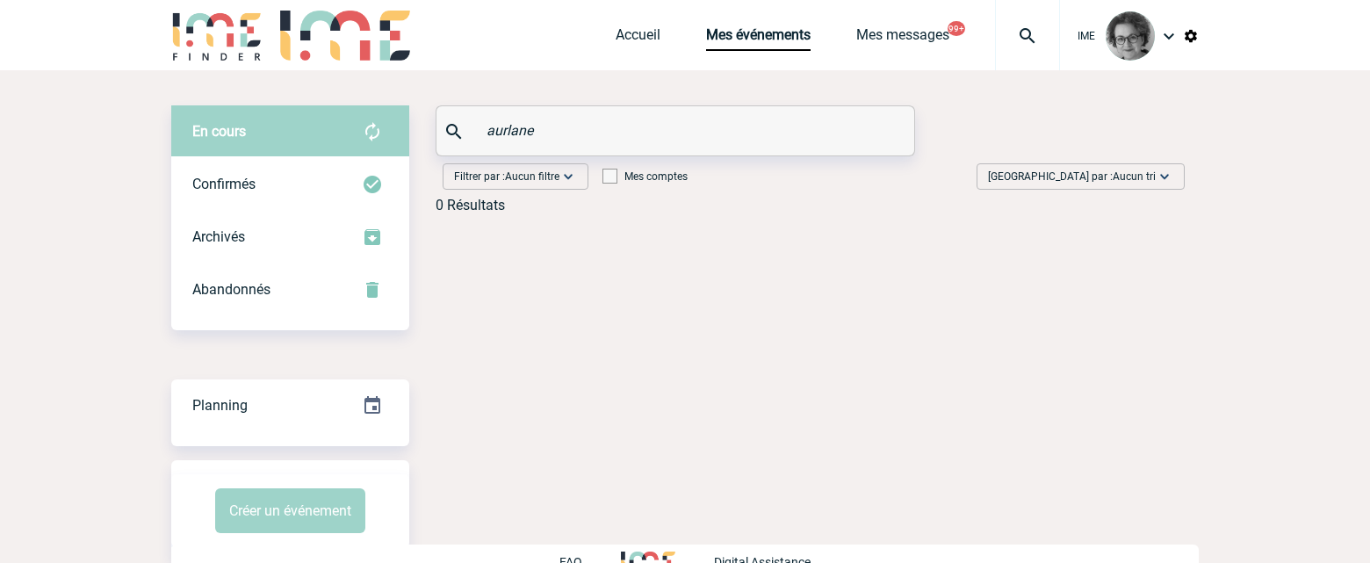
paste input "Bonjour [PERSON_NAME], Nous venons de confirmer la réservation au Podium. En ef…"
type input "Bonjour [PERSON_NAME], Nous venons de confirmer la réservation au Podium. En ef…"
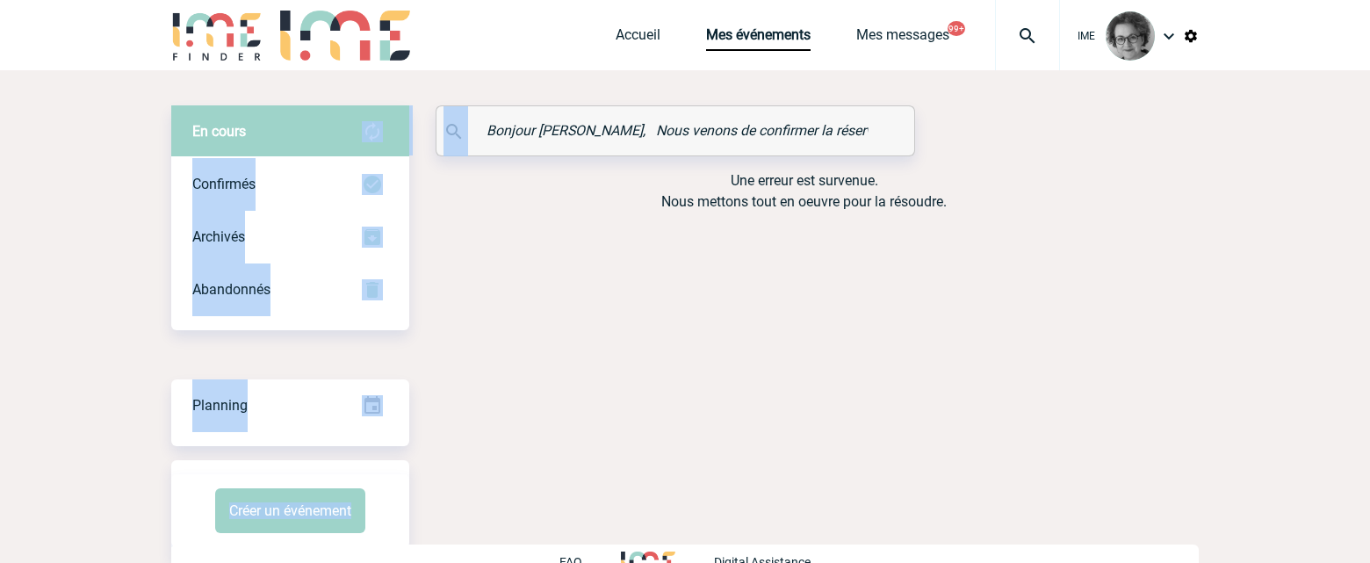
drag, startPoint x: 877, startPoint y: 130, endPoint x: 277, endPoint y: 143, distance: 600.8
click at [277, 143] on div "En cours En cours Confirmés Archivés Abandonnés En cours Confirmés Archivés Aba…" at bounding box center [684, 165] width 1027 height 121
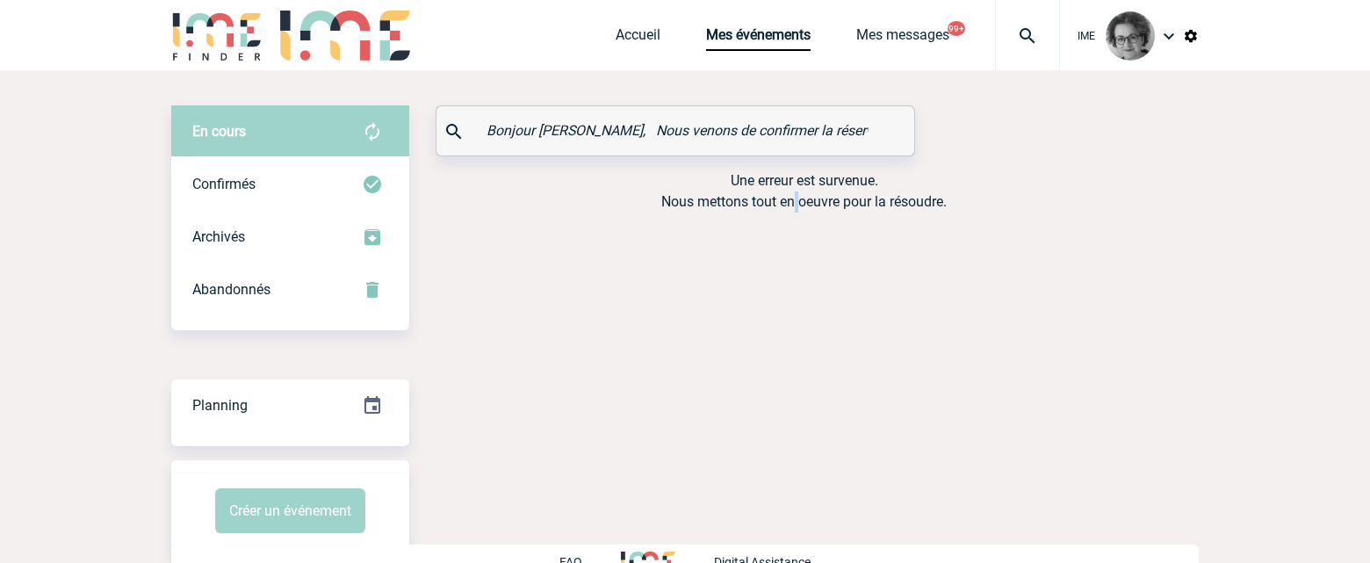
click at [797, 364] on div "En cours En cours Confirmés Archivés Abandonnés En cours Confirmés Archivés Aba…" at bounding box center [684, 333] width 1027 height 526
drag, startPoint x: 485, startPoint y: 130, endPoint x: 1197, endPoint y: 187, distance: 714.5
click at [1197, 187] on div "En cours En cours Confirmés Archivés Abandonnés En cours Confirmés Archivés Aba…" at bounding box center [684, 165] width 1027 height 121
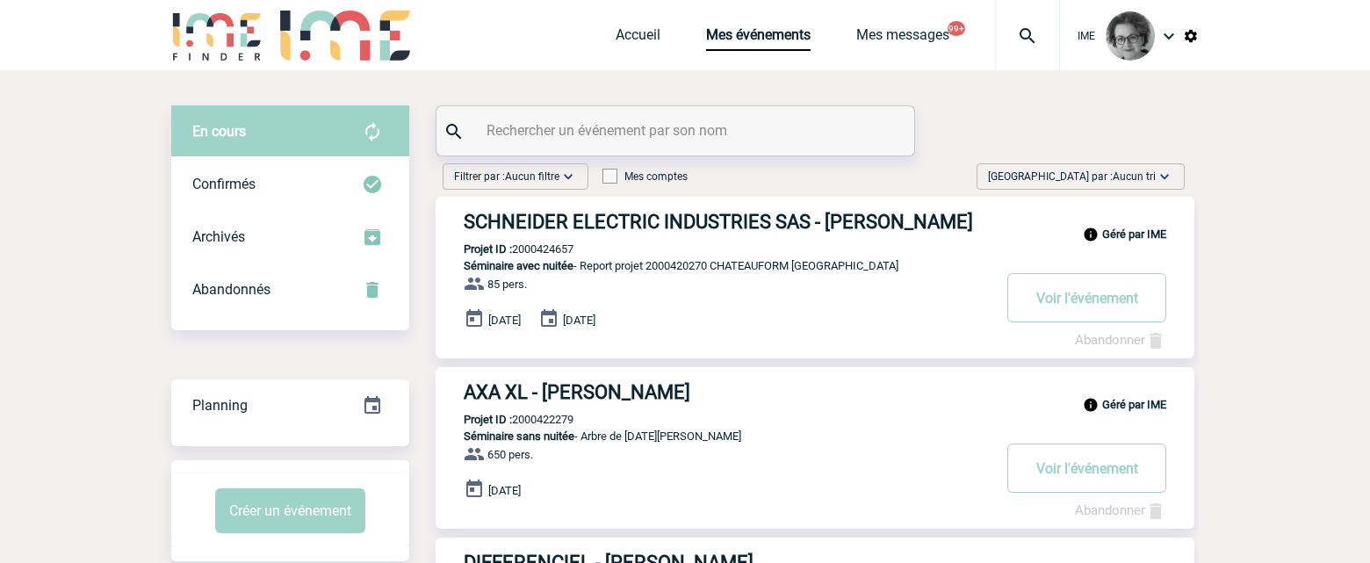
click at [871, 446] on div "Géré par IME AXA XL - Gwenaelle DUBREUIL Projet ID : 2000422279 Séminaire sans …" at bounding box center [815, 448] width 759 height 162
click at [710, 126] on input "text" at bounding box center [677, 130] width 391 height 25
paste input "Bonjour [PERSON_NAME], Nous venons de confirmer la réservation au Podium. En ef…"
type input "Bonjour [PERSON_NAME], Nous venons de confirmer la réservation au Podium. En ef…"
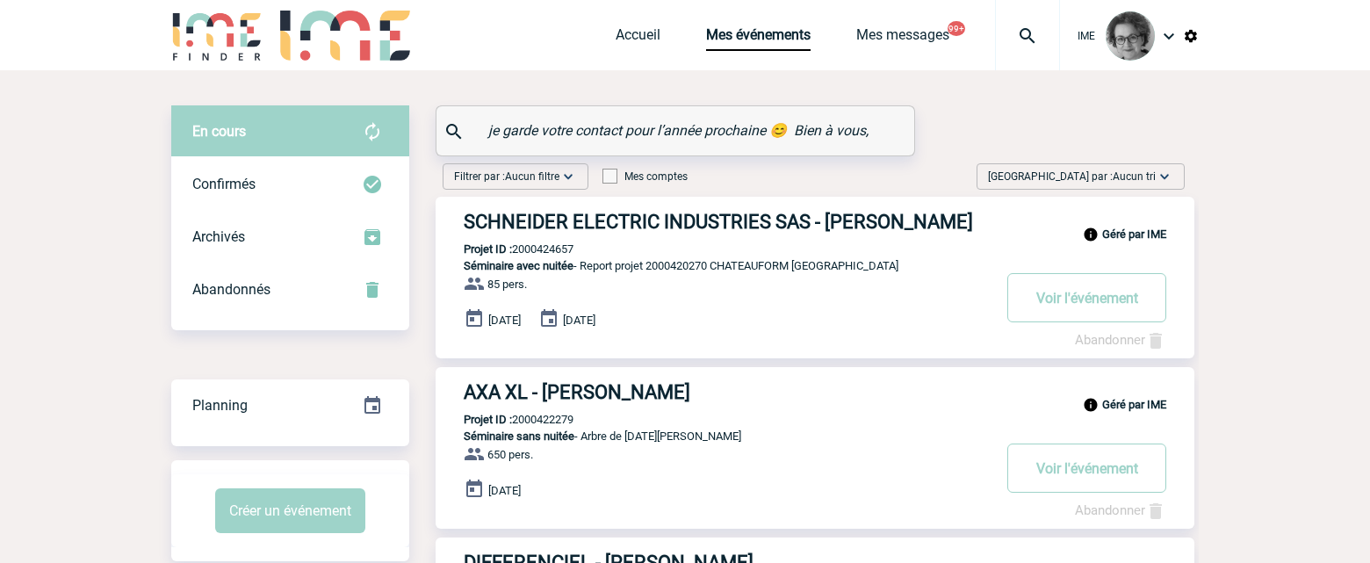
scroll to position [0, 0]
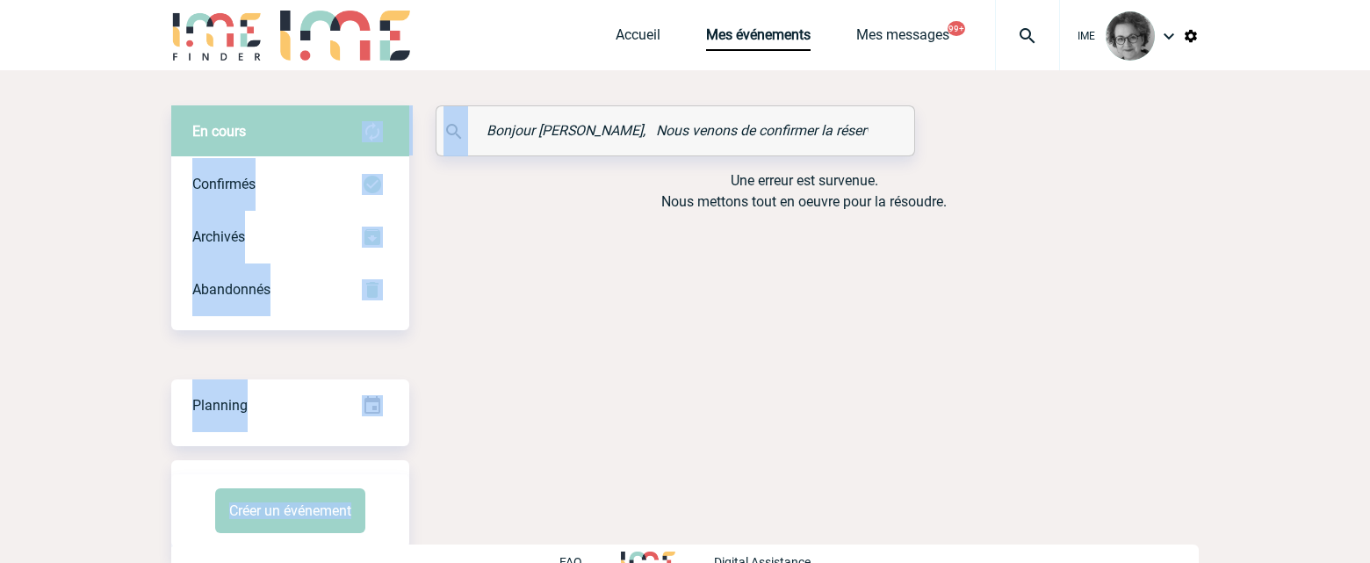
drag, startPoint x: 895, startPoint y: 124, endPoint x: 336, endPoint y: 105, distance: 558.8
click at [336, 105] on div "En cours En cours Confirmés Archivés Abandonnés En cours Confirmés Archivés Aba…" at bounding box center [684, 165] width 1027 height 121
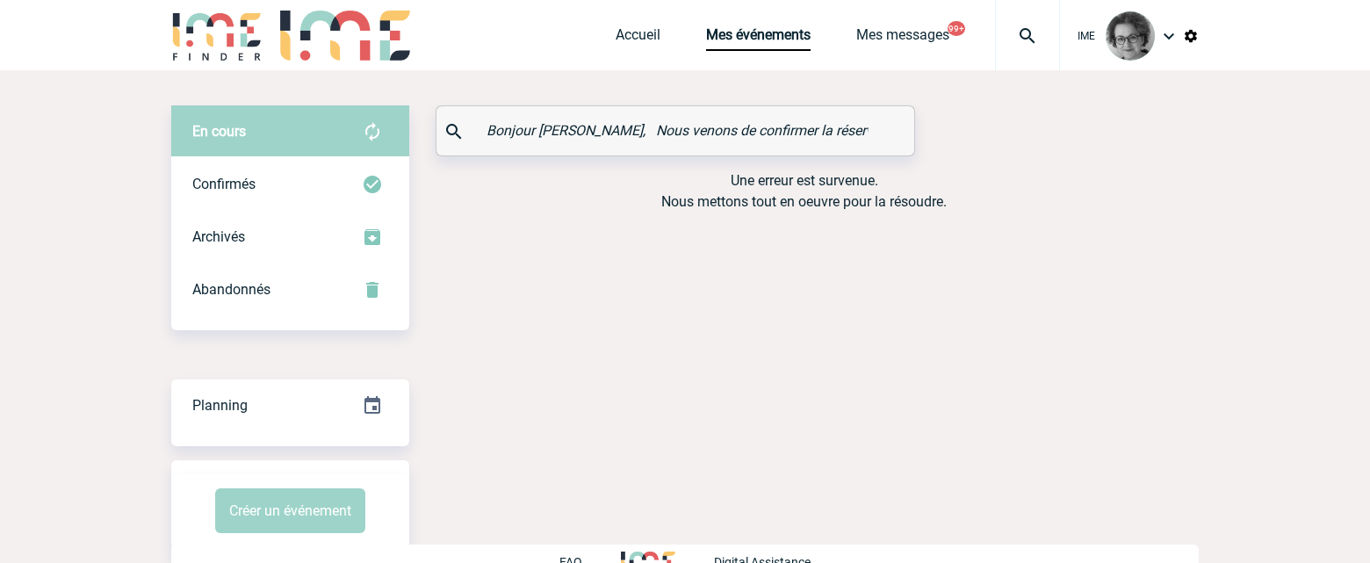
click at [1236, 291] on body "IME Accueil Mes événements" at bounding box center [685, 298] width 1370 height 596
drag, startPoint x: 489, startPoint y: 133, endPoint x: 1036, endPoint y: 155, distance: 547.5
click at [1036, 155] on div "En cours En cours Confirmés Archivés Abandonnés En cours Confirmés Archivés Aba…" at bounding box center [684, 165] width 1027 height 121
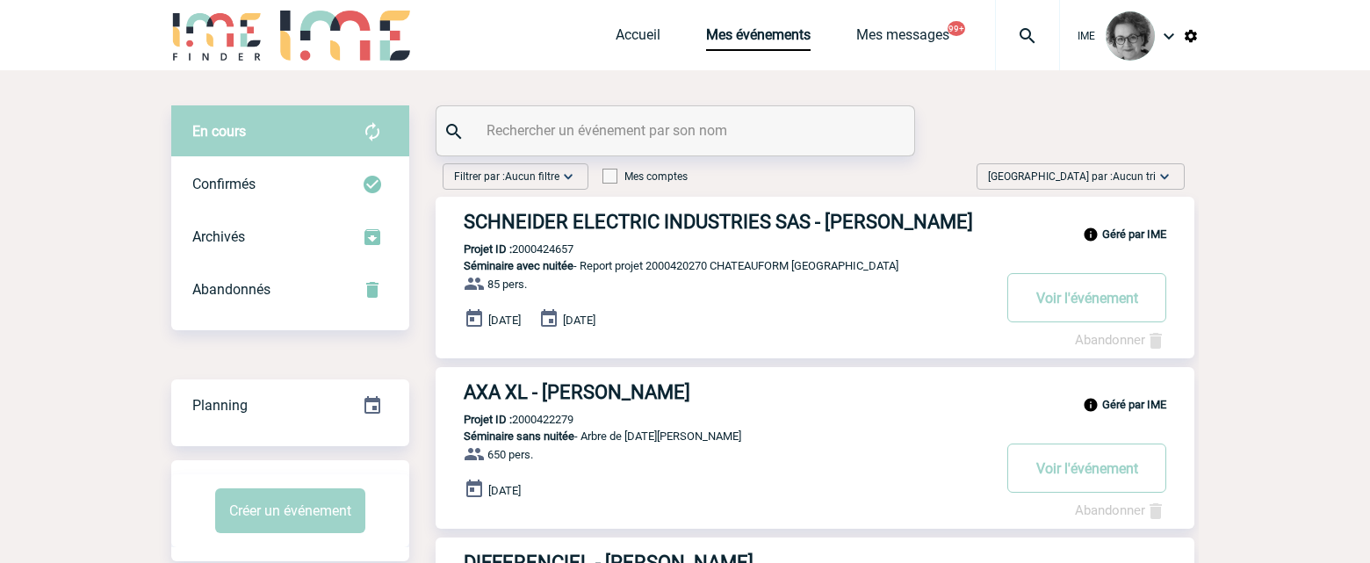
click at [826, 460] on div "Géré par IME AXA XL - Gwenaelle DUBREUIL Projet ID : 2000422279 Séminaire sans …" at bounding box center [815, 448] width 759 height 162
click at [651, 133] on input "text" at bounding box center [677, 130] width 391 height 25
paste input "AURLANE - Sibyl ROBBE - 09.12.2025 - 2000425845 - AFB"
drag, startPoint x: 729, startPoint y: 129, endPoint x: 332, endPoint y: 92, distance: 398.6
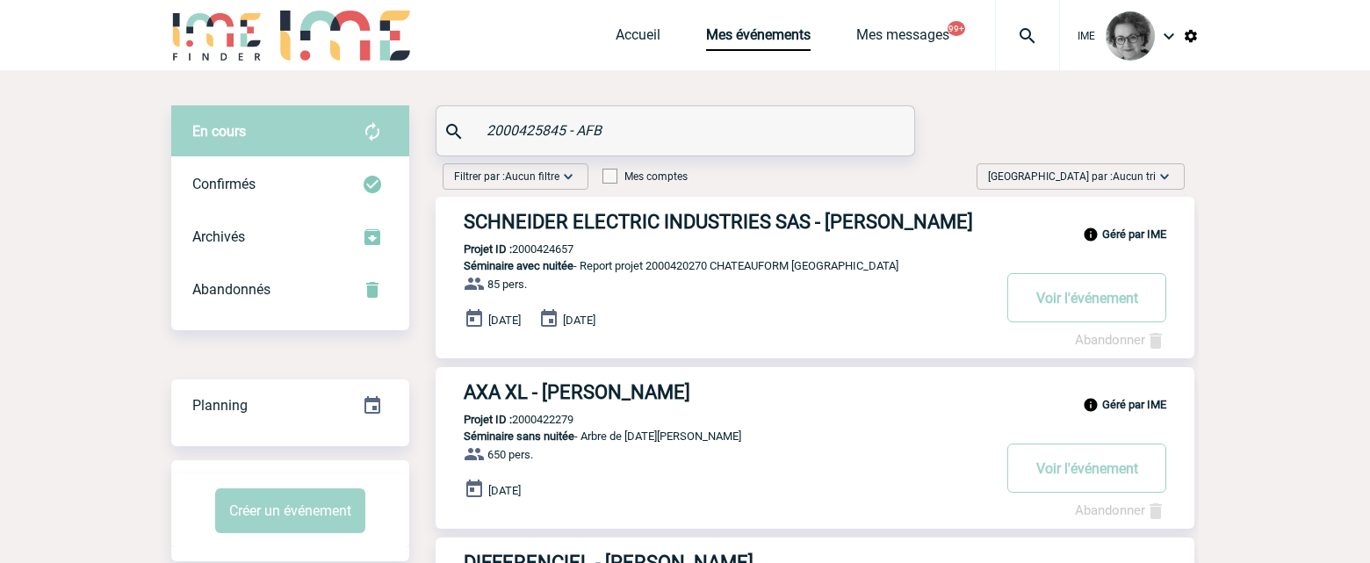
click at [652, 129] on input "2000425845 - AFB" at bounding box center [677, 130] width 391 height 25
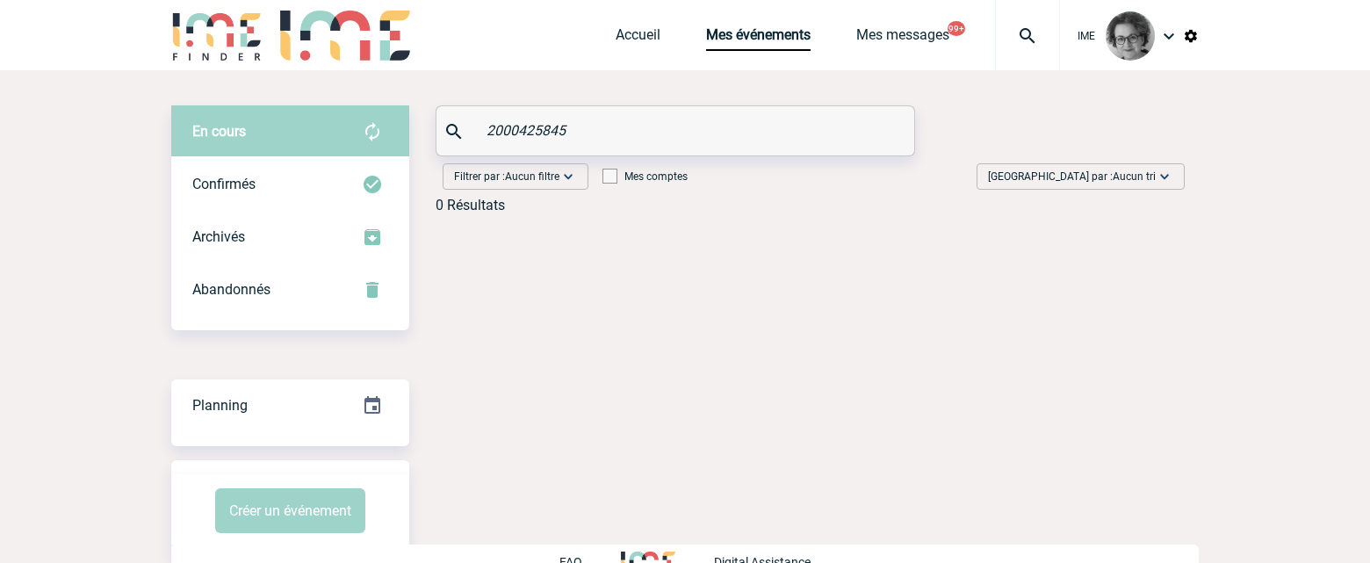
type input "2000425845"
click at [233, 173] on div "Confirmés" at bounding box center [290, 184] width 238 height 53
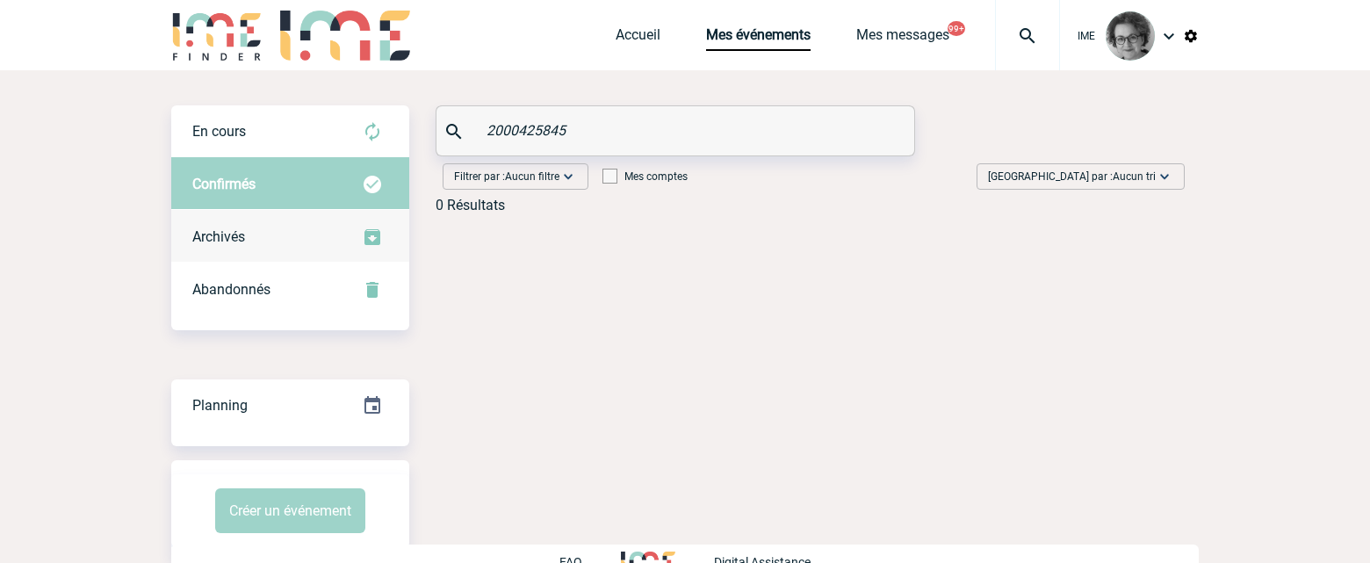
click at [213, 227] on div "Archivés" at bounding box center [290, 237] width 238 height 53
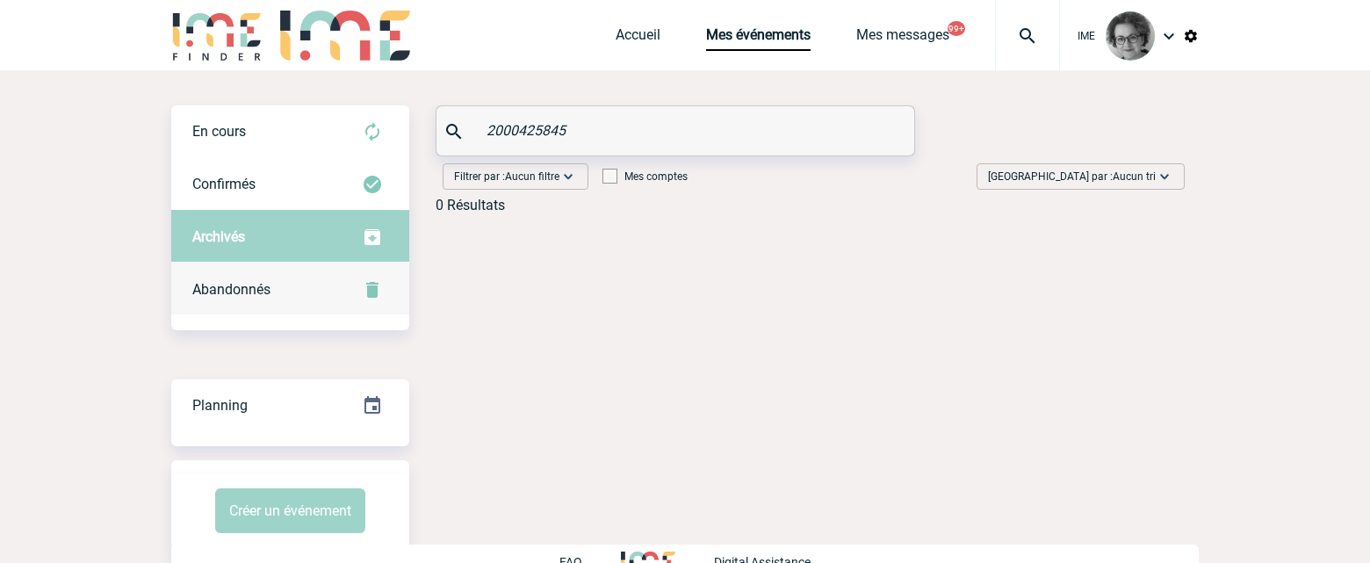
click at [202, 278] on div "Abandonnés" at bounding box center [290, 289] width 238 height 53
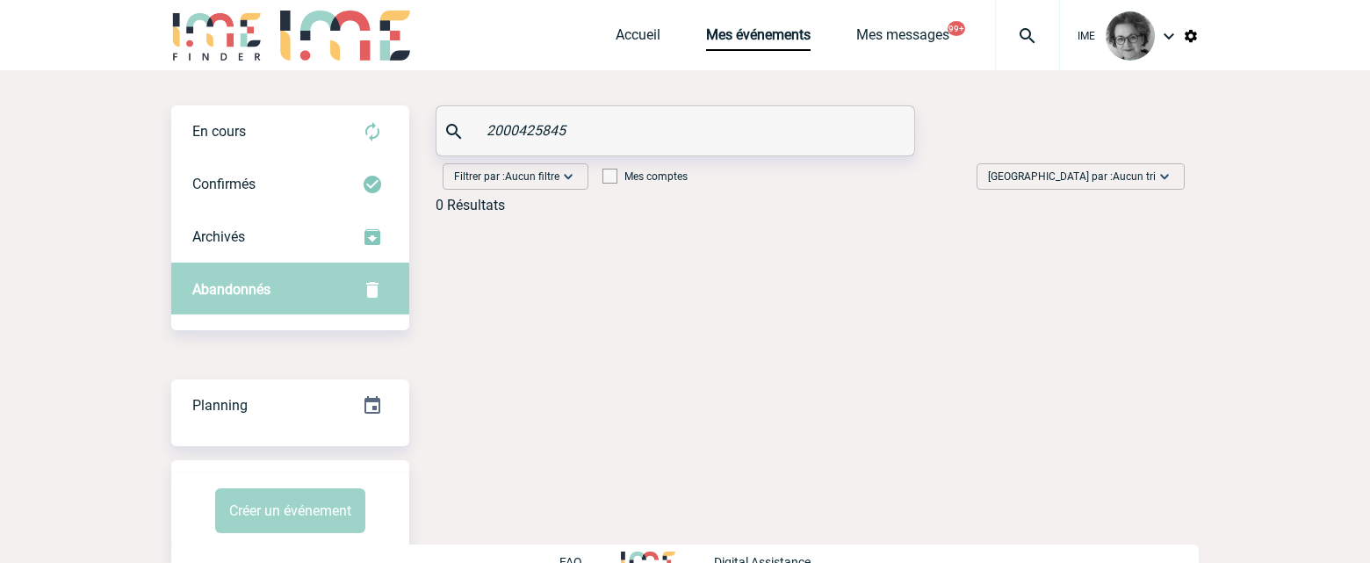
click at [524, 487] on div "En cours En cours Confirmés Archivés Abandonnés En cours Confirmés Archivés Aba…" at bounding box center [684, 333] width 1027 height 526
